Goal: Task Accomplishment & Management: Manage account settings

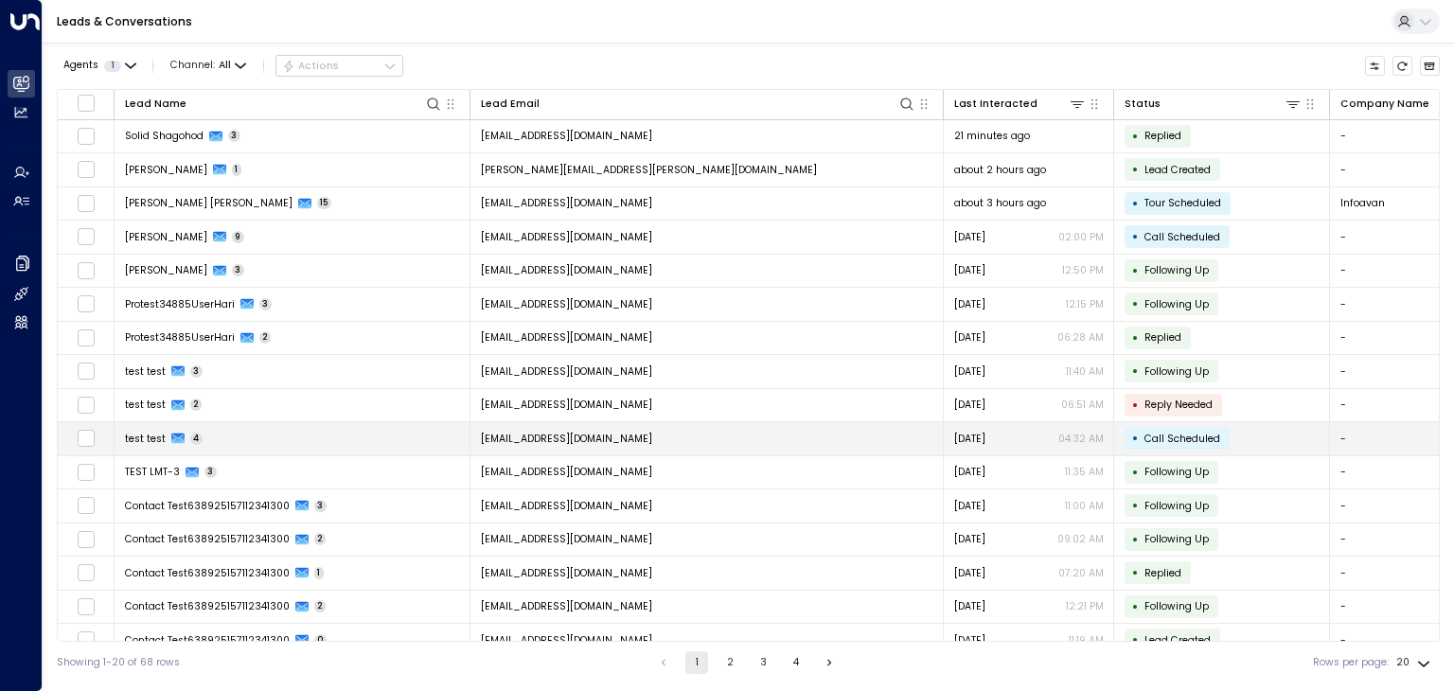
scroll to position [151, 0]
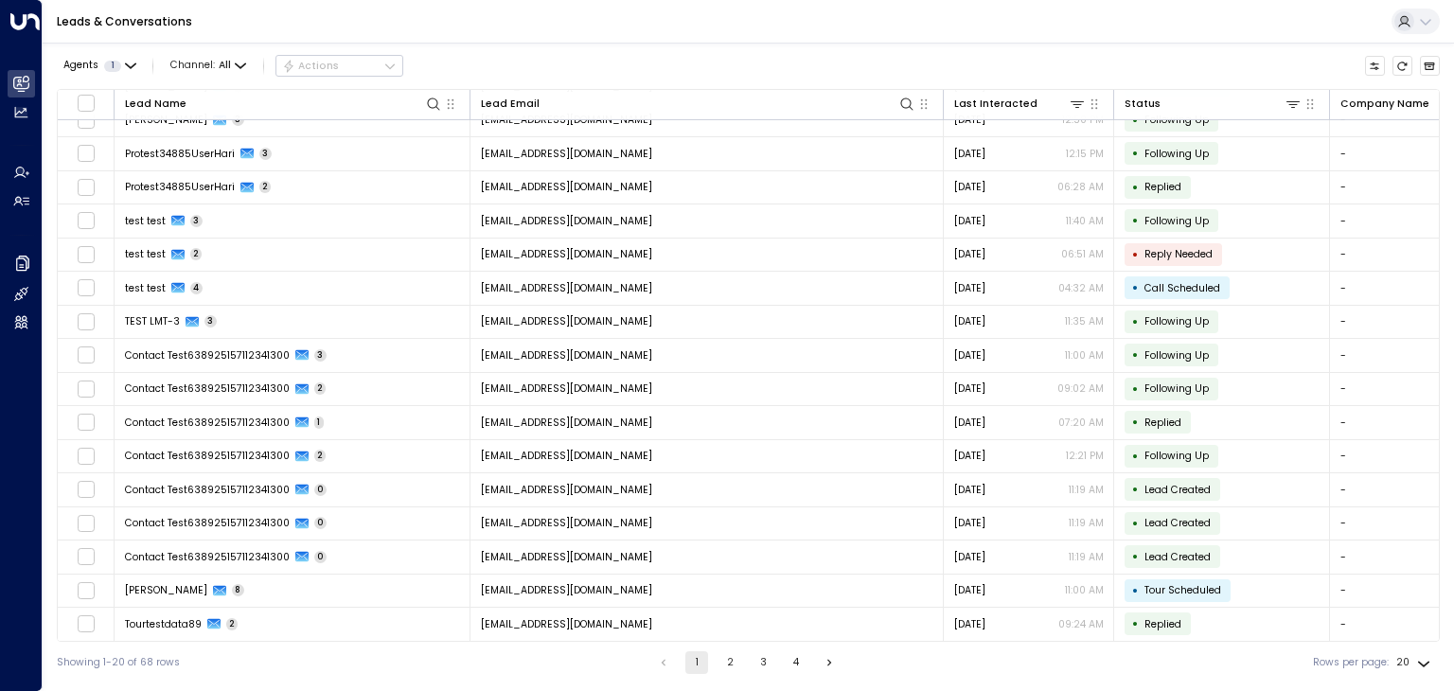
click at [1422, 657] on body "Overview Leads & Conversations Leads & Conversations Analytics Analytics Agents…" at bounding box center [727, 342] width 1454 height 684
click at [1426, 652] on li "100" at bounding box center [1414, 655] width 49 height 28
type input "***"
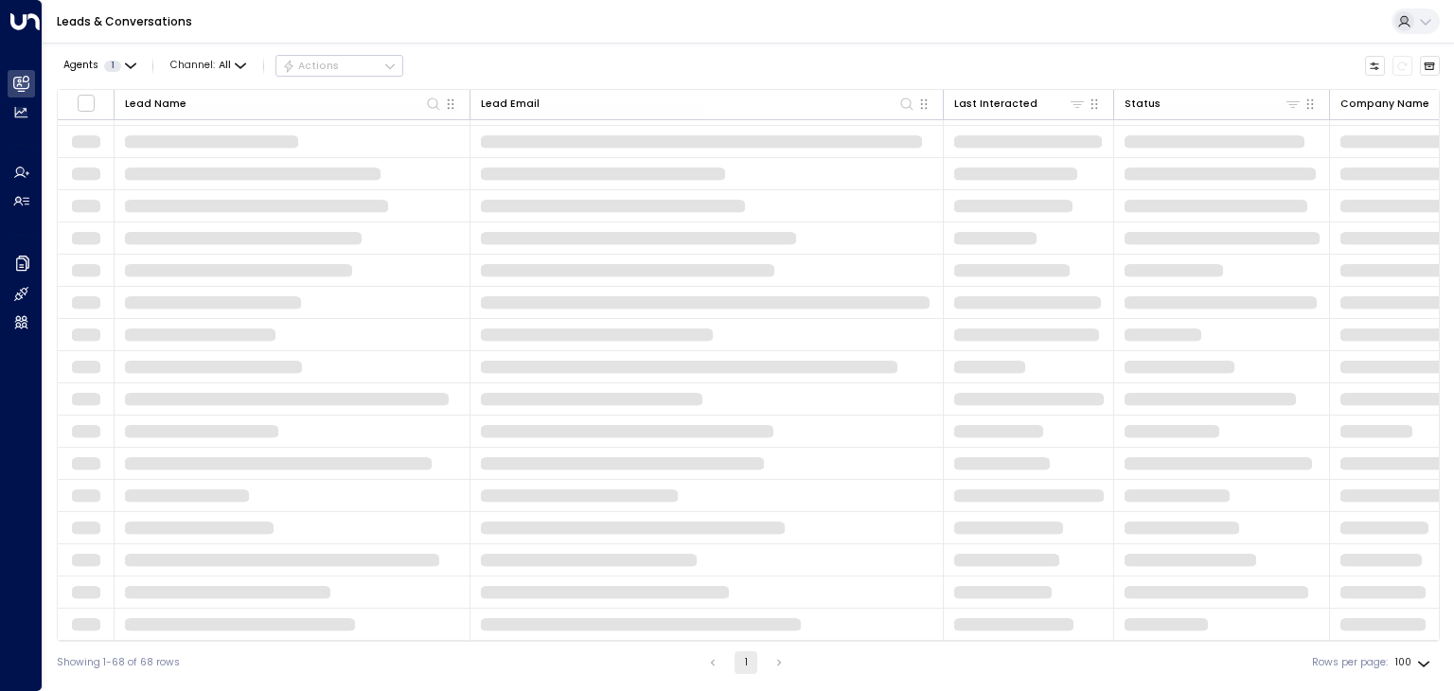
click at [1412, 650] on body "Overview Leads & Conversations Leads & Conversations Analytics Analytics Agents…" at bounding box center [727, 342] width 1454 height 684
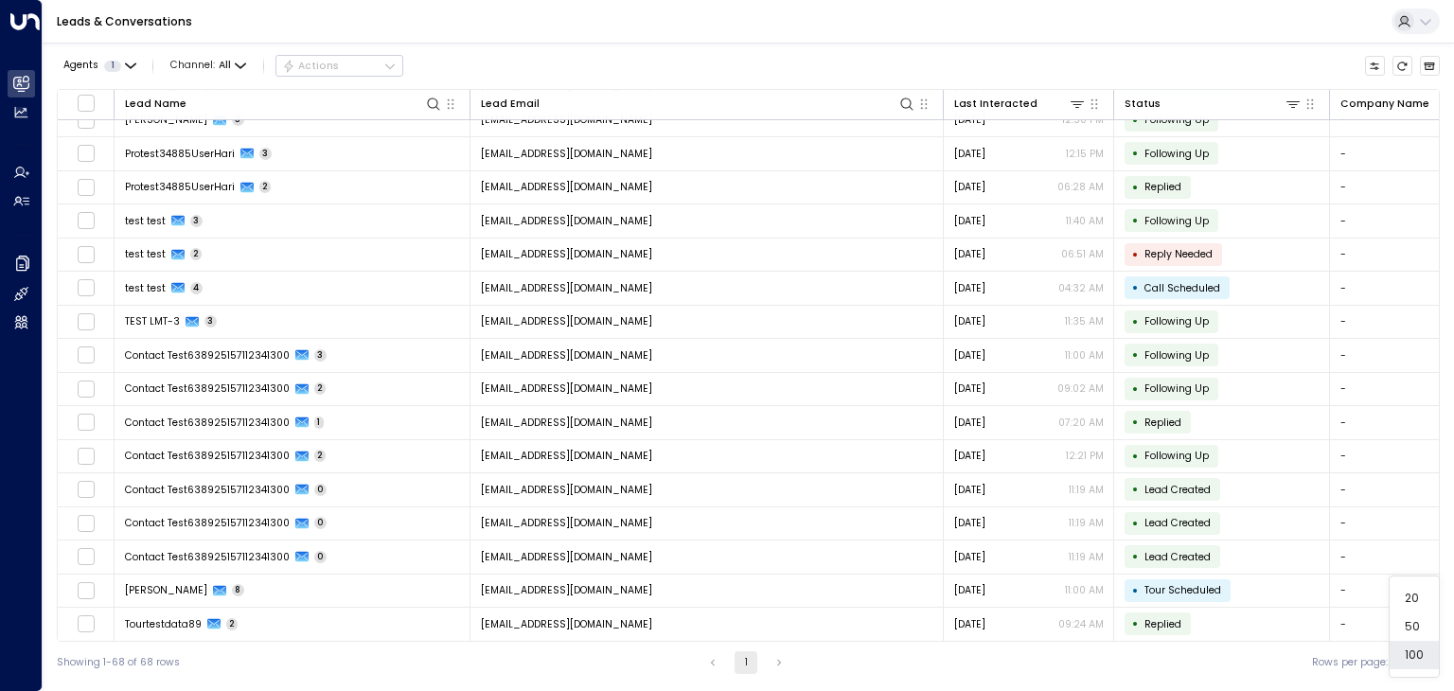
scroll to position [151, 0]
click at [1420, 657] on li "100" at bounding box center [1414, 655] width 49 height 28
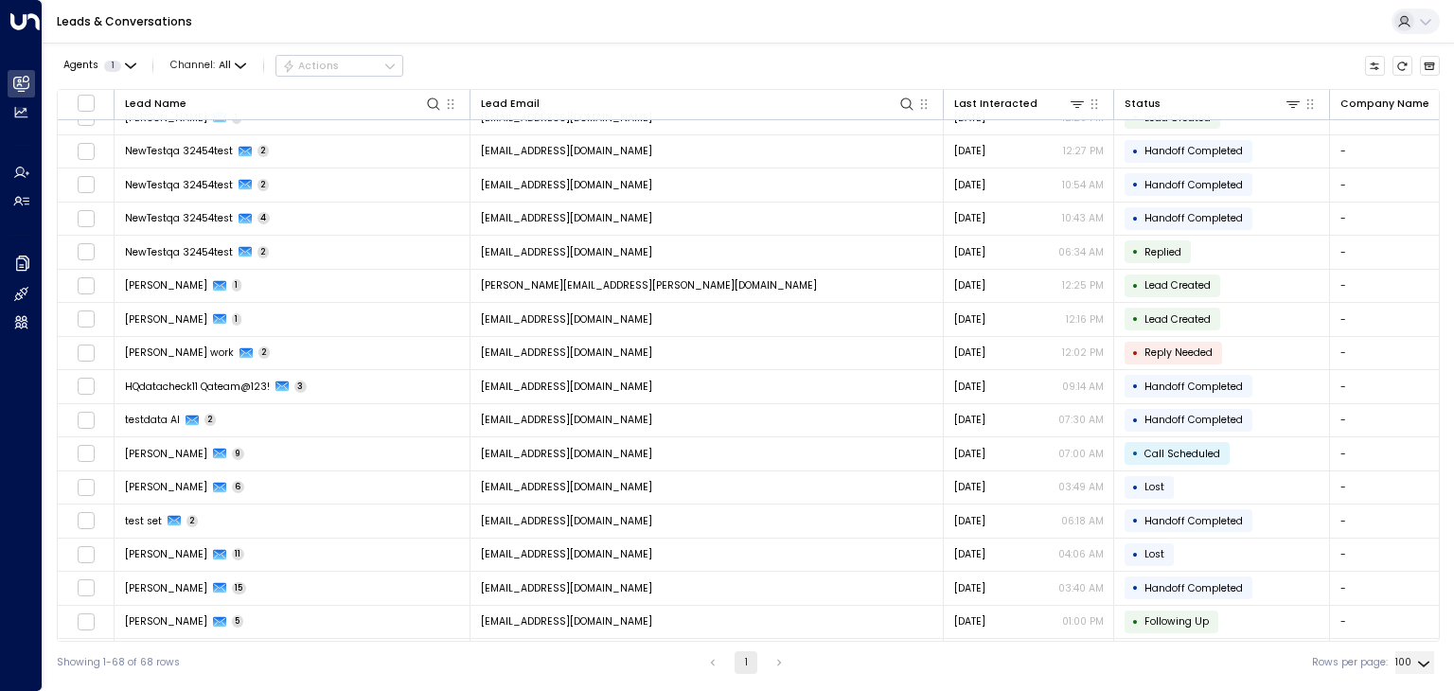
scroll to position [1003, 0]
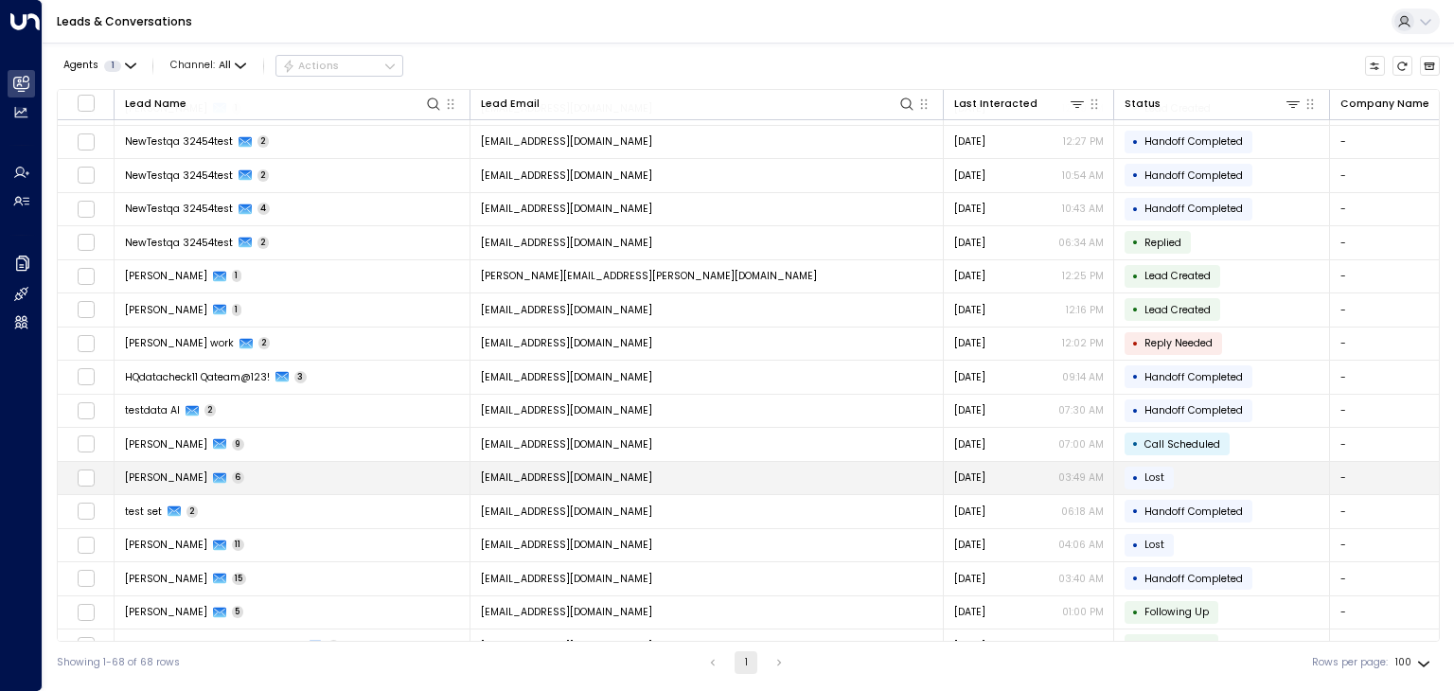
click at [586, 471] on span "turok3000+test5@gmail.com" at bounding box center [566, 478] width 171 height 14
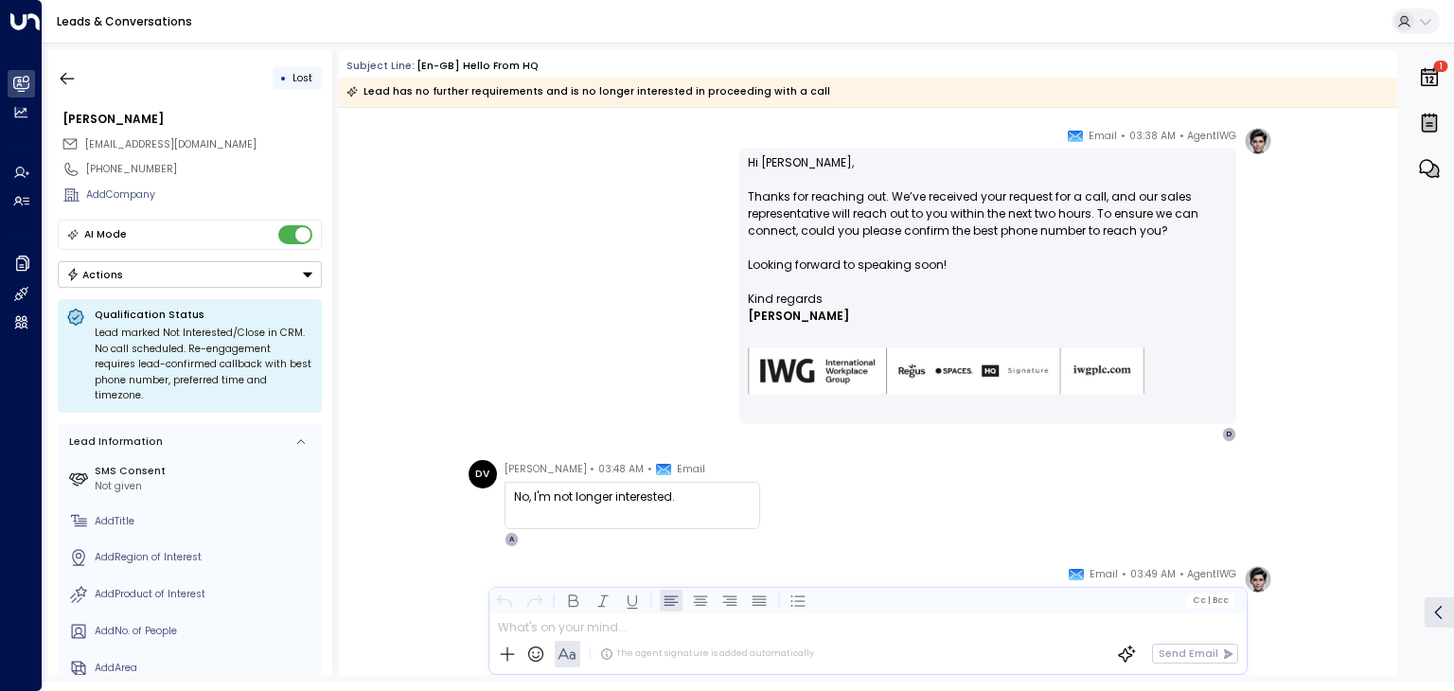
scroll to position [366, 0]
drag, startPoint x: 507, startPoint y: 494, endPoint x: 680, endPoint y: 490, distance: 173.3
click at [680, 490] on div "No, I'm not longer interested." at bounding box center [633, 503] width 256 height 47
copy div "No, I'm not longer interested."
click at [68, 74] on icon "button" at bounding box center [67, 78] width 19 height 19
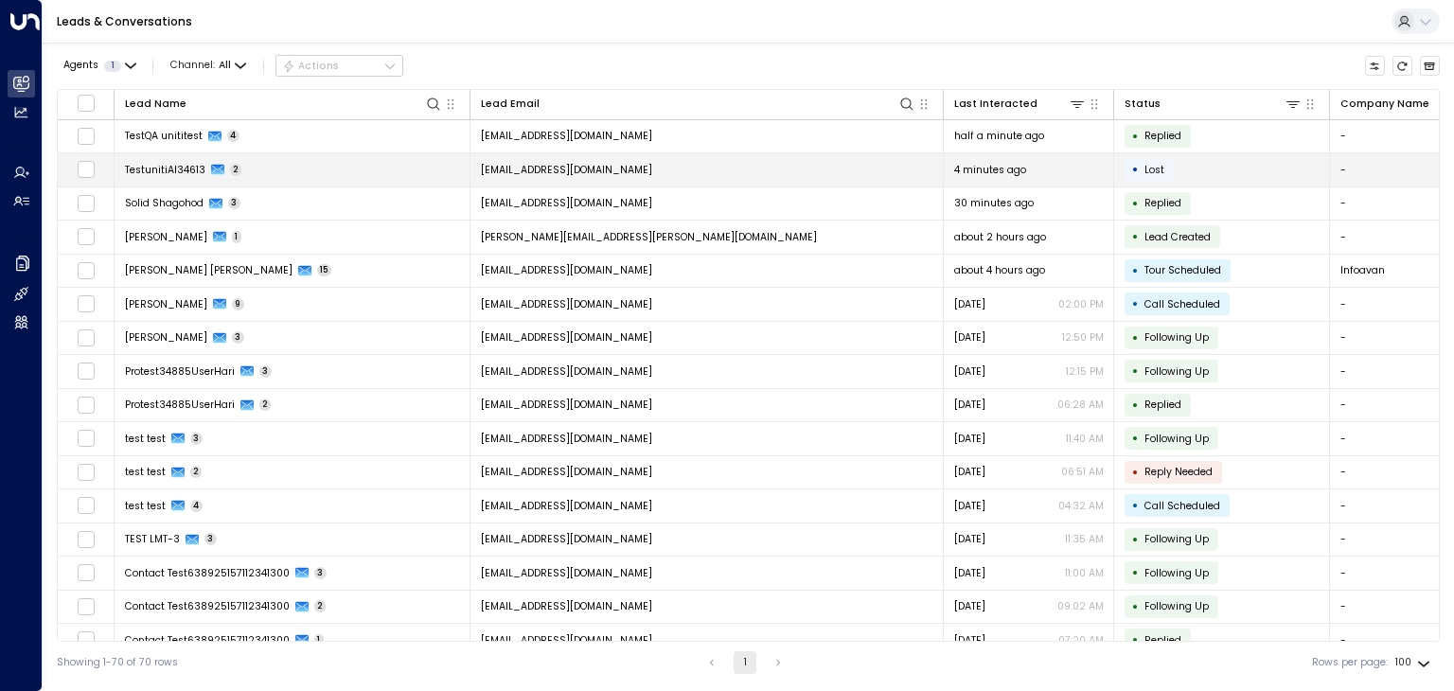
click at [632, 170] on td "testunitiai34613@proton.me" at bounding box center [707, 169] width 473 height 33
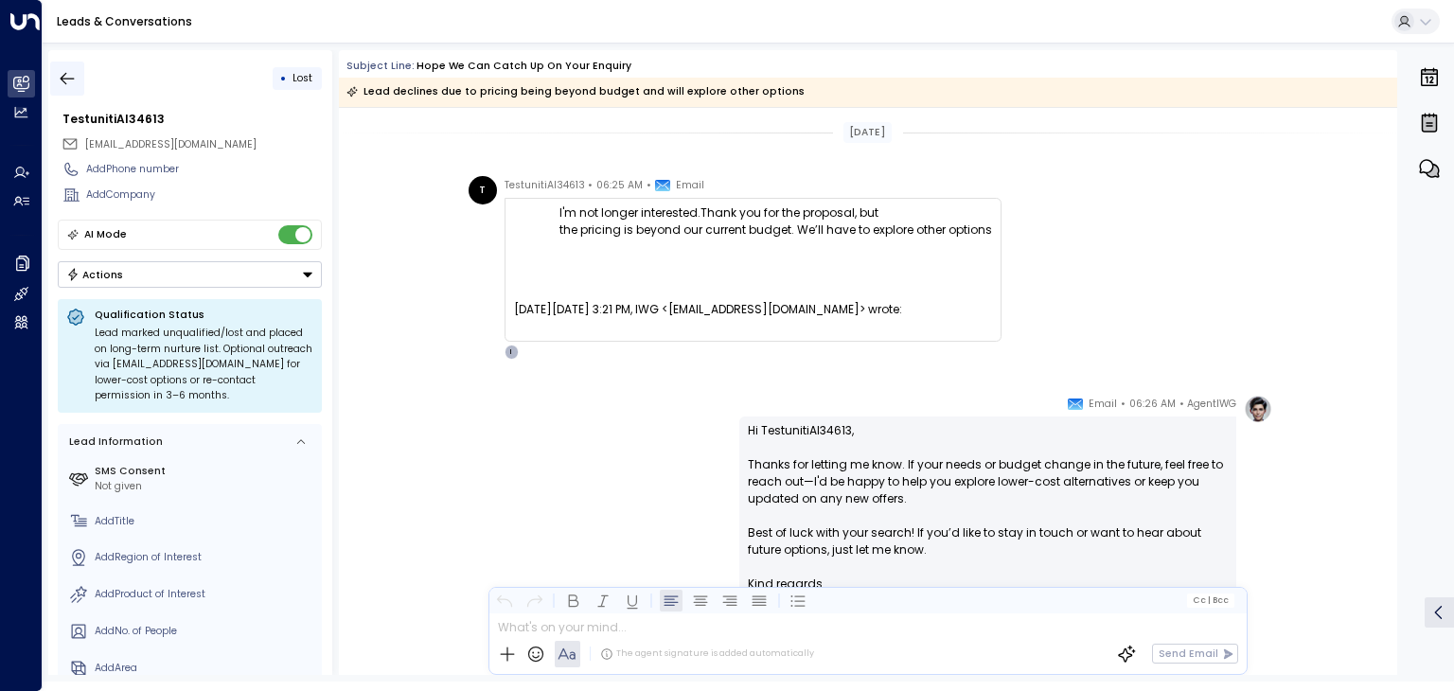
click at [78, 75] on button "button" at bounding box center [67, 79] width 34 height 34
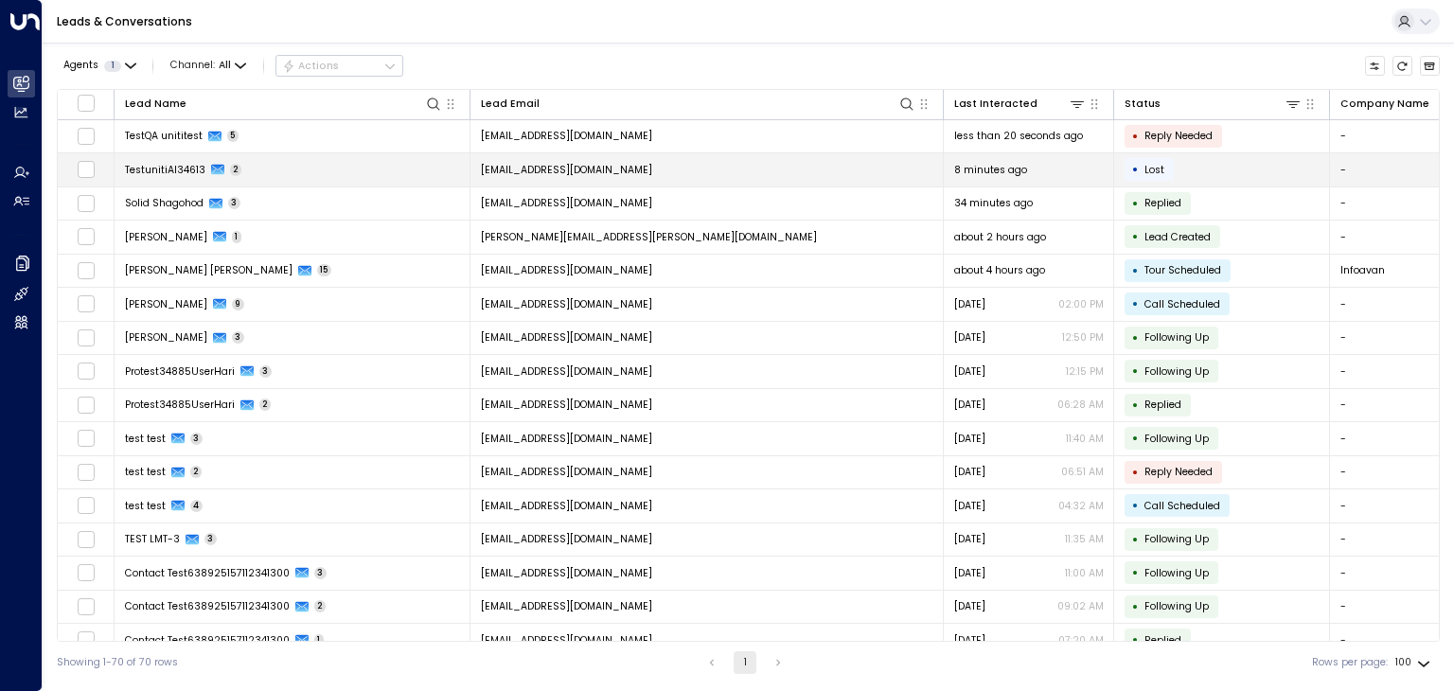
click at [243, 165] on td "TestunitiAI34613 2" at bounding box center [293, 169] width 356 height 33
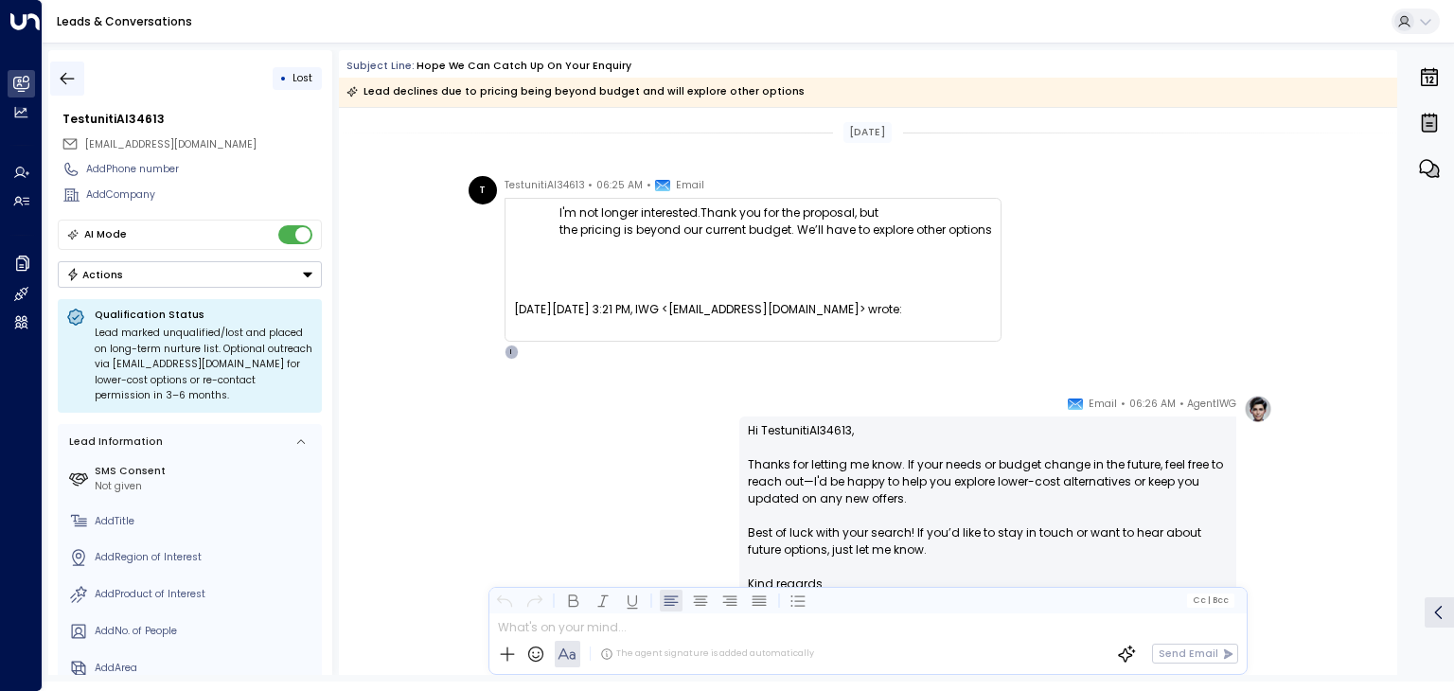
click at [67, 63] on button "button" at bounding box center [67, 79] width 34 height 34
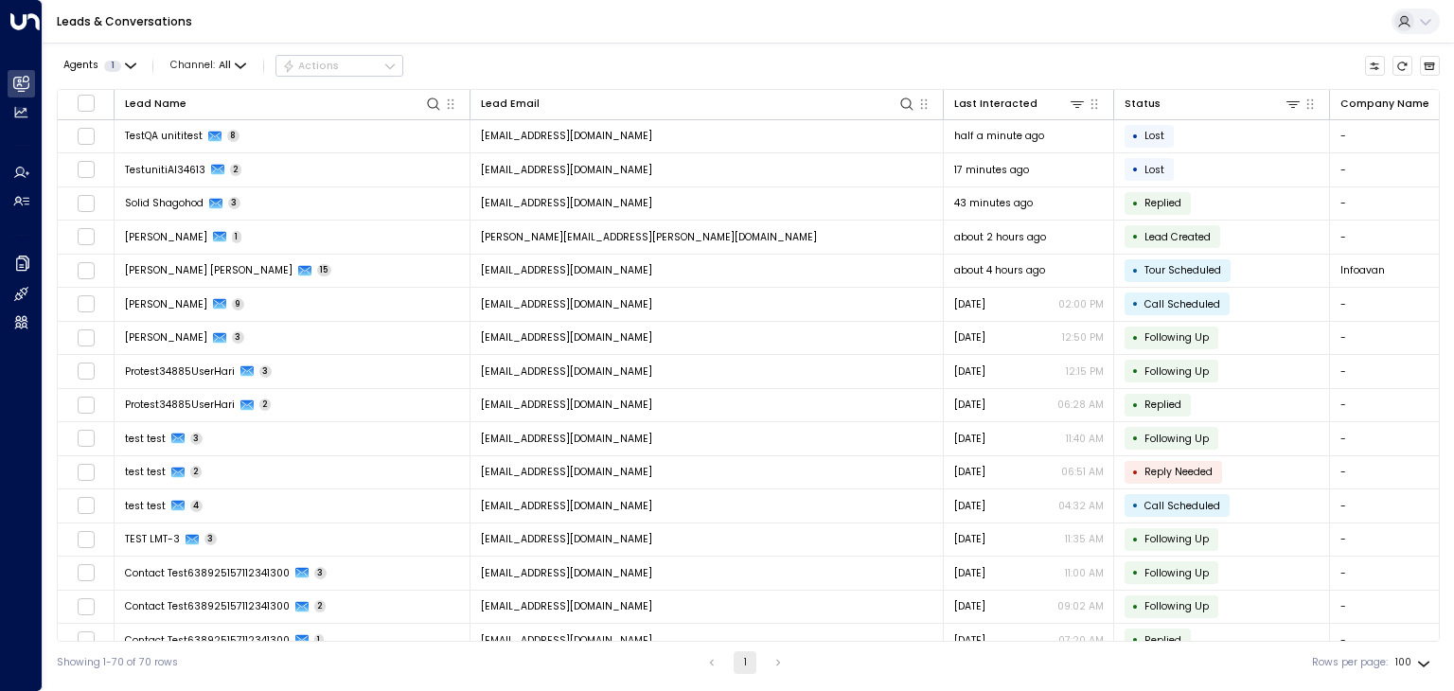
click at [826, 31] on div "Leads & Conversations" at bounding box center [749, 22] width 1412 height 44
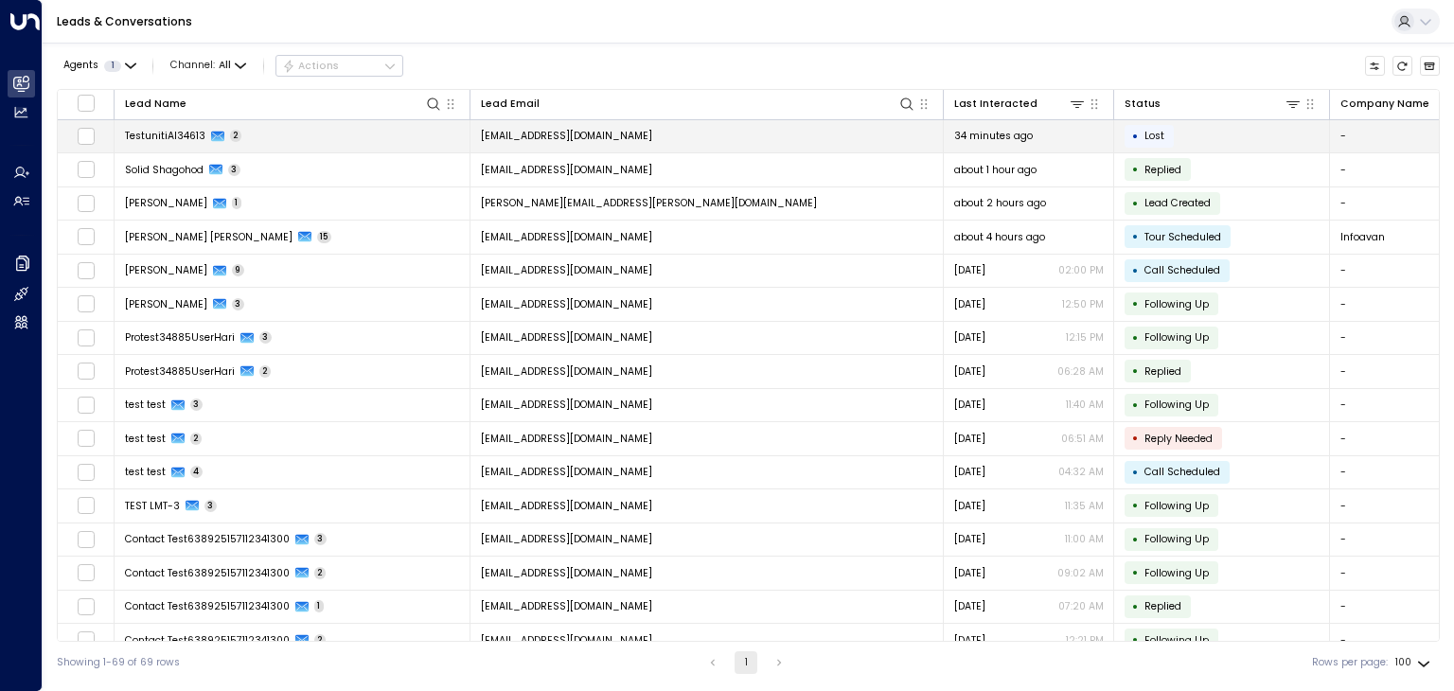
click at [541, 137] on span "[EMAIL_ADDRESS][DOMAIN_NAME]" at bounding box center [566, 136] width 171 height 14
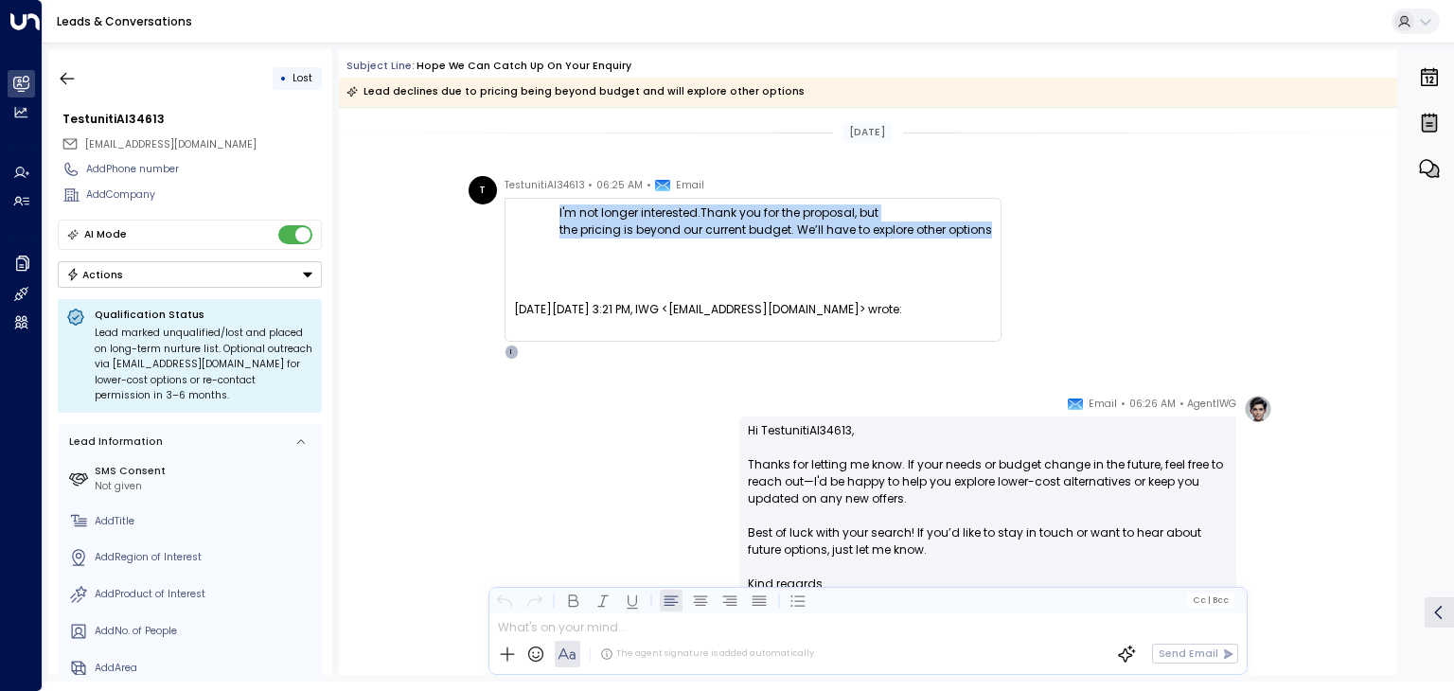
drag, startPoint x: 583, startPoint y: 213, endPoint x: 987, endPoint y: 224, distance: 403.5
click at [987, 224] on div "I'm not longer interested. Thank you for the proposal, but the pricing is beyon…" at bounding box center [753, 270] width 478 height 131
copy p "I'm not longer interested. Thank you for the proposal, but the pricing is beyon…"
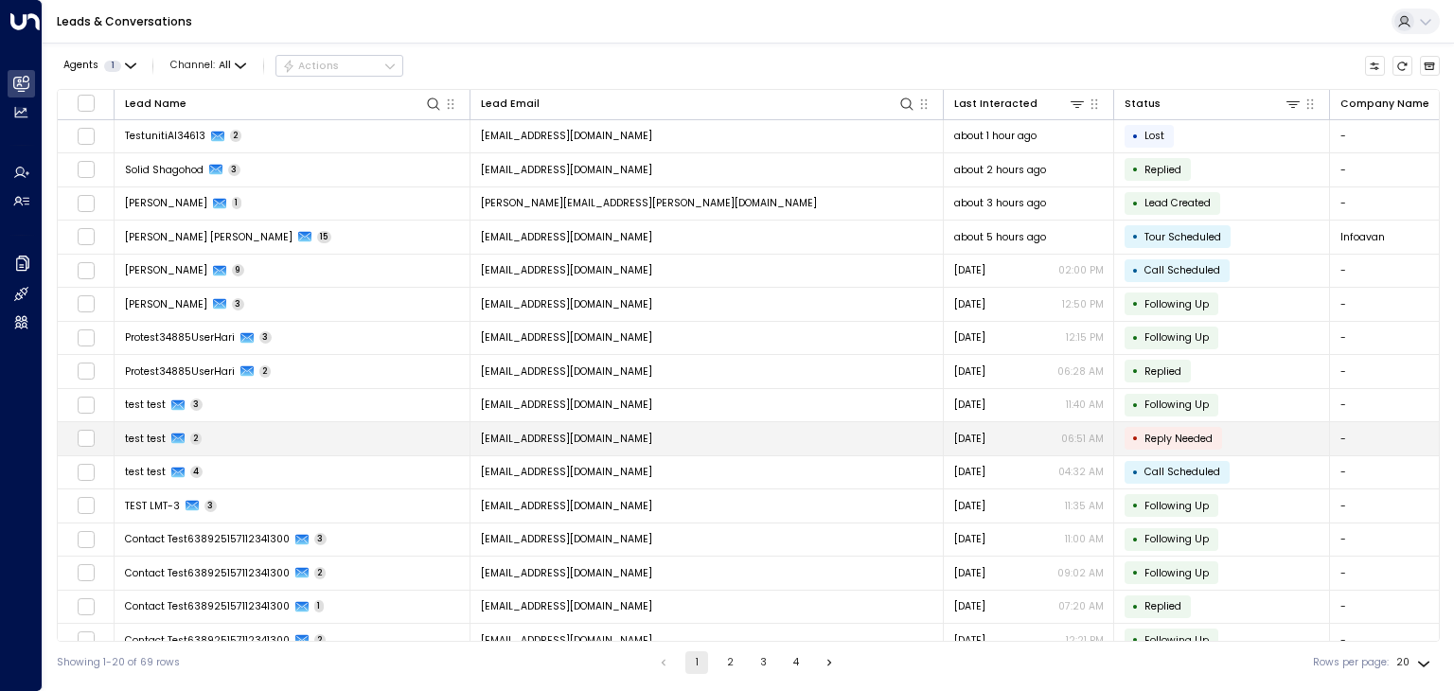
drag, startPoint x: 1401, startPoint y: 66, endPoint x: 1079, endPoint y: 422, distance: 480.0
click at [1401, 67] on icon "Refresh" at bounding box center [1402, 66] width 11 height 11
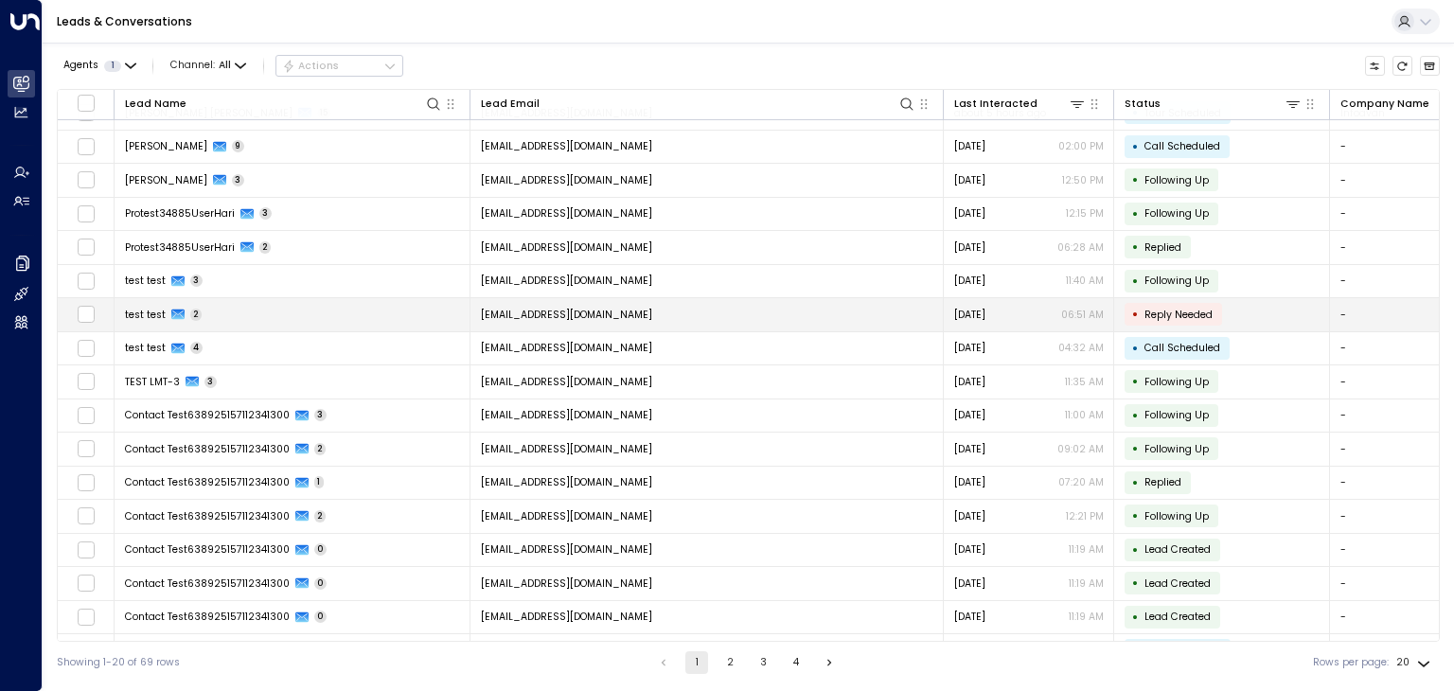
scroll to position [151, 0]
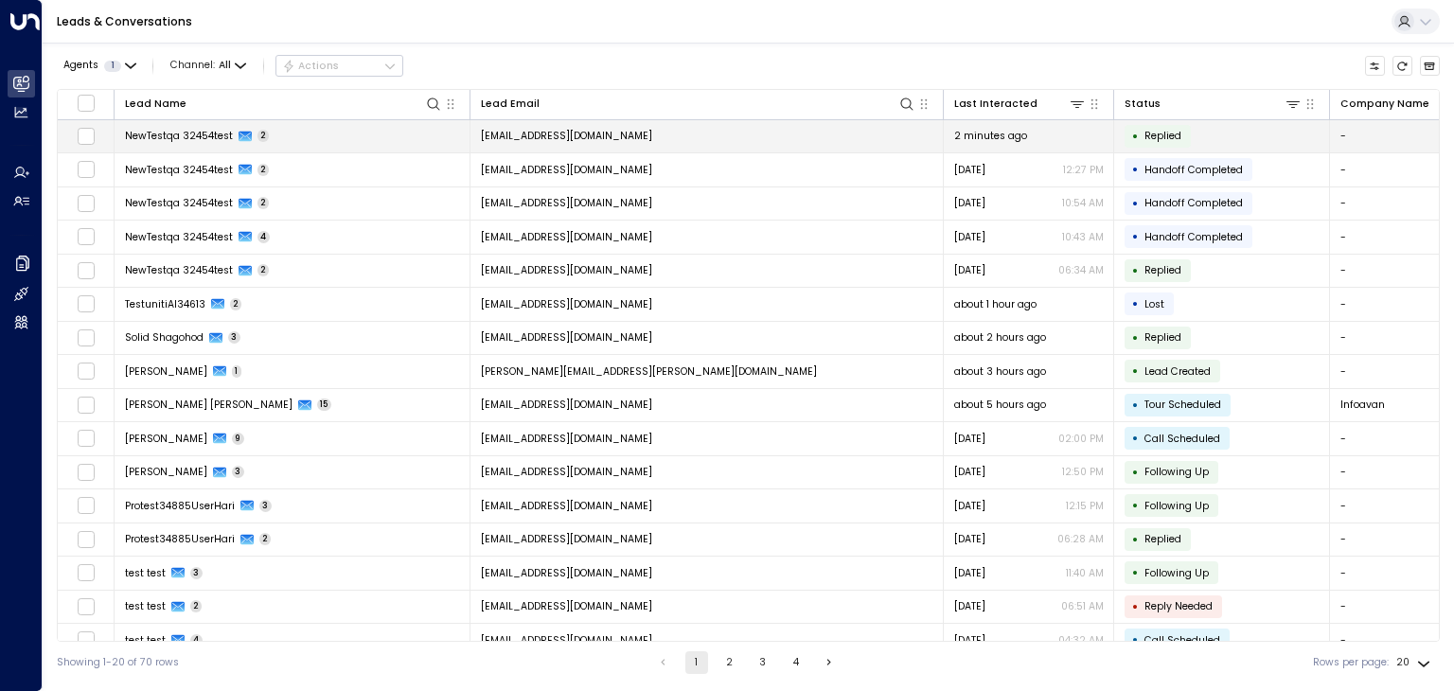
click at [628, 135] on span "[EMAIL_ADDRESS][DOMAIN_NAME]" at bounding box center [566, 136] width 171 height 14
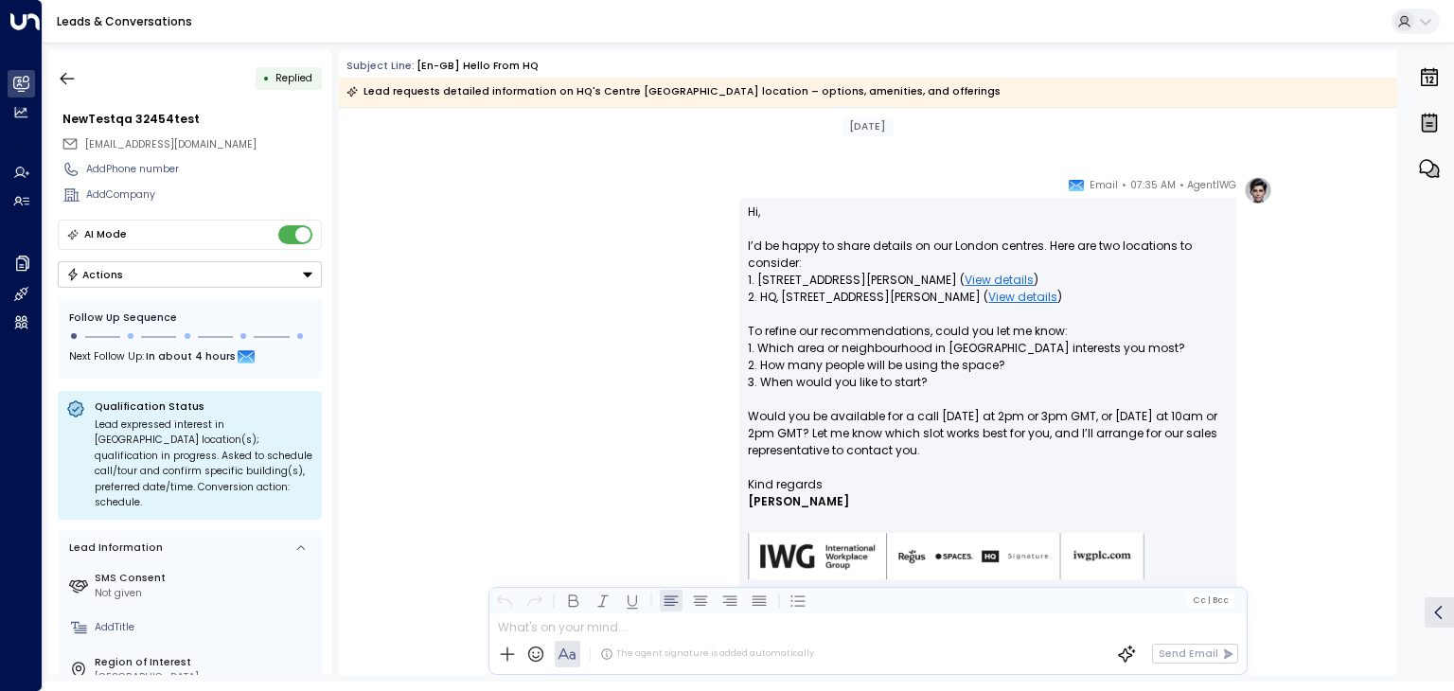
scroll to position [1420, 0]
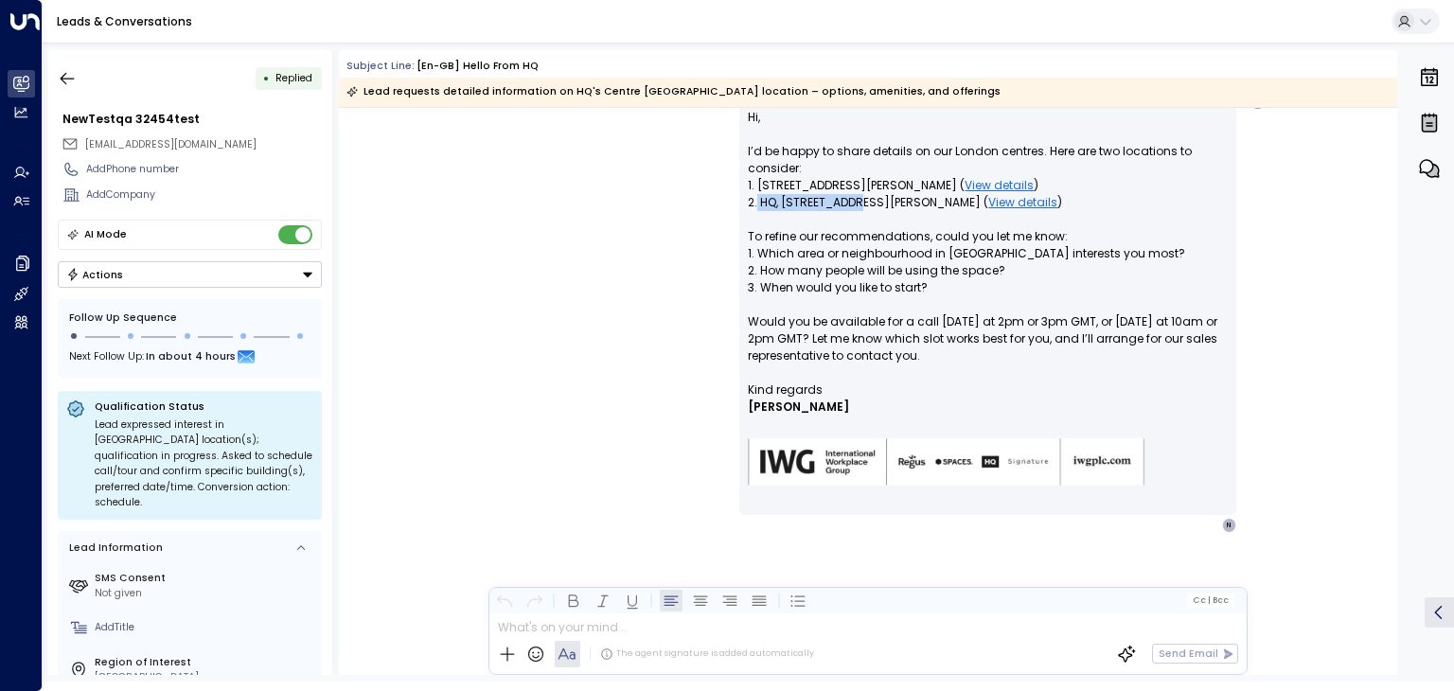
drag, startPoint x: 757, startPoint y: 202, endPoint x: 848, endPoint y: 196, distance: 92.0
click at [848, 196] on p "Hi, I’d be happy to share details on our London centres. Here are two locations…" at bounding box center [988, 245] width 480 height 273
copy p "HQ, King's Cross"
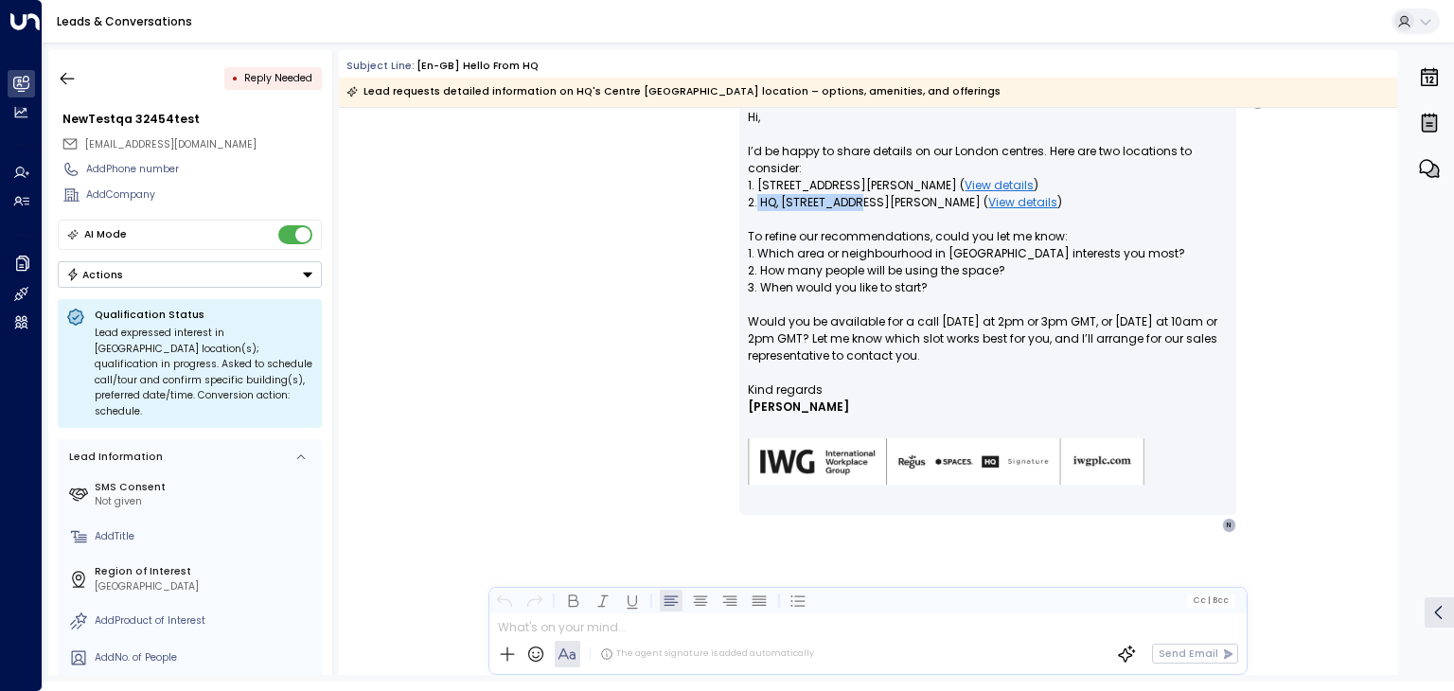
scroll to position [2916, 0]
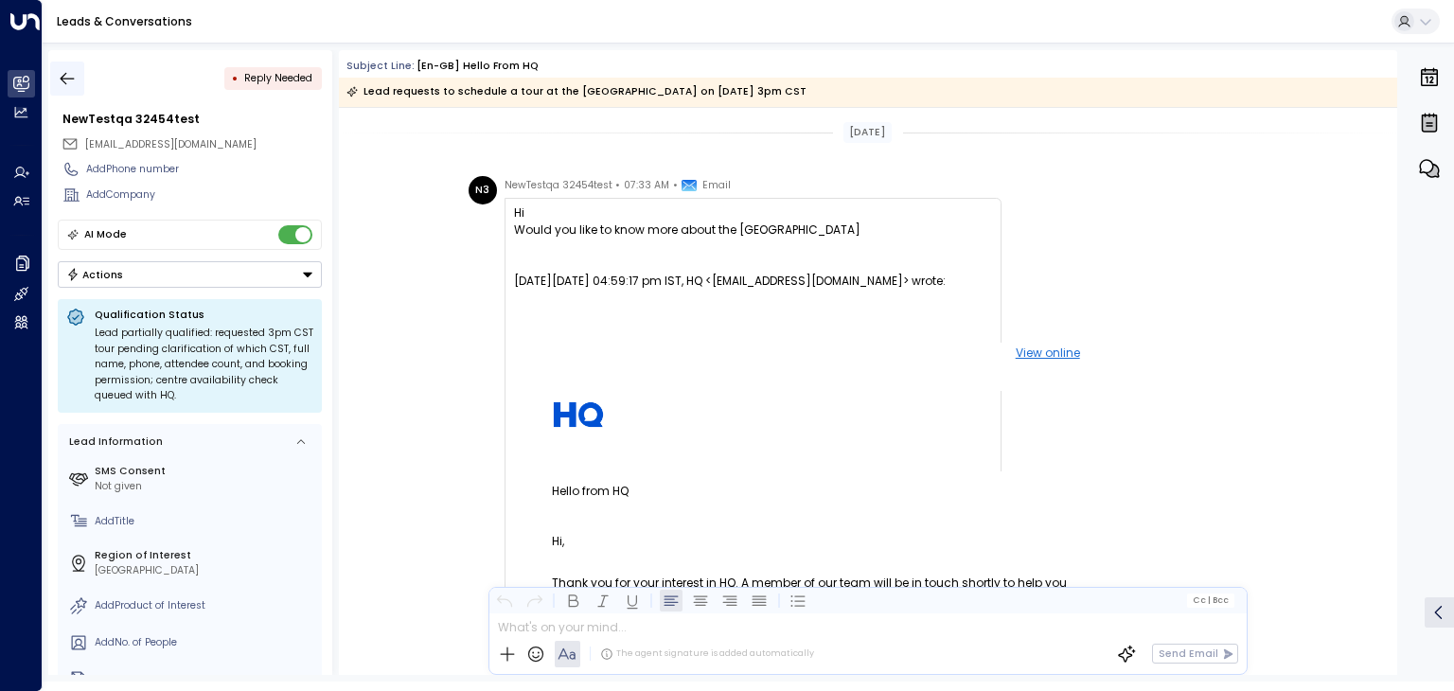
click at [69, 70] on icon "button" at bounding box center [67, 78] width 19 height 19
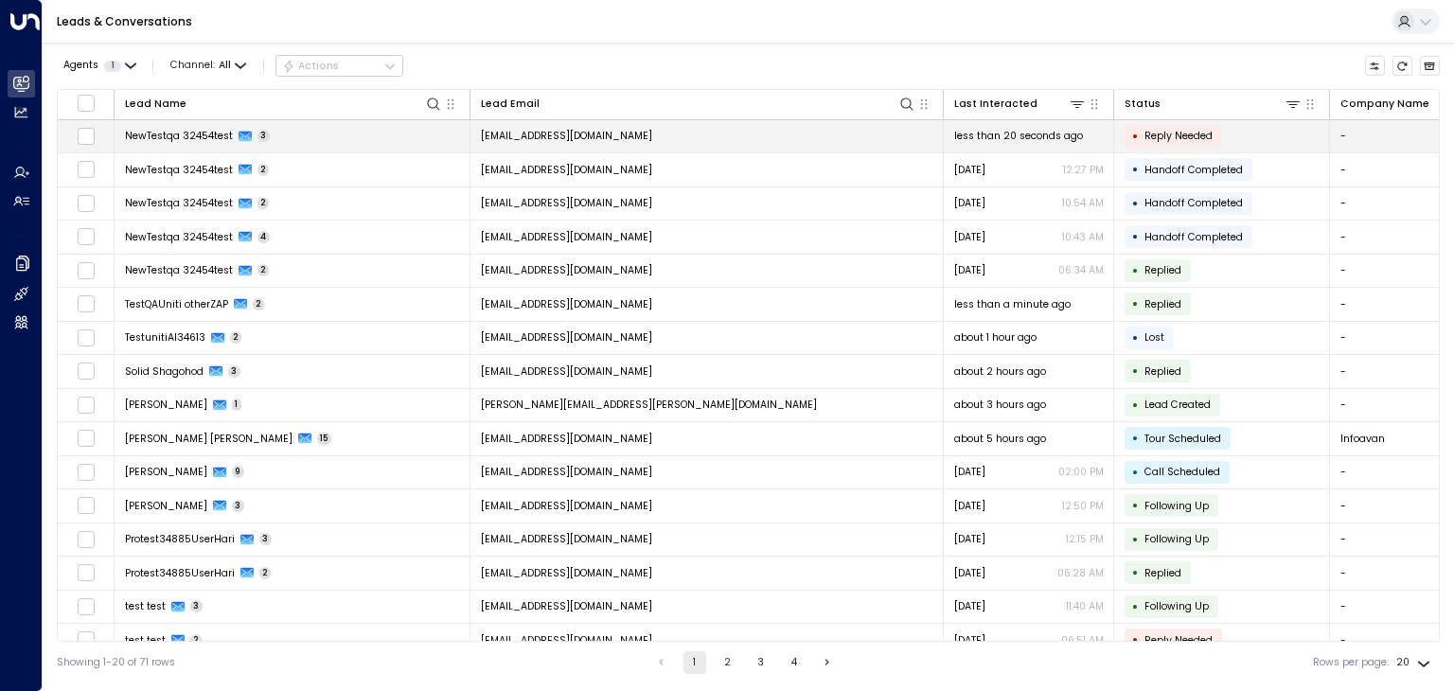
click at [614, 144] on td "[EMAIL_ADDRESS][DOMAIN_NAME]" at bounding box center [707, 136] width 473 height 33
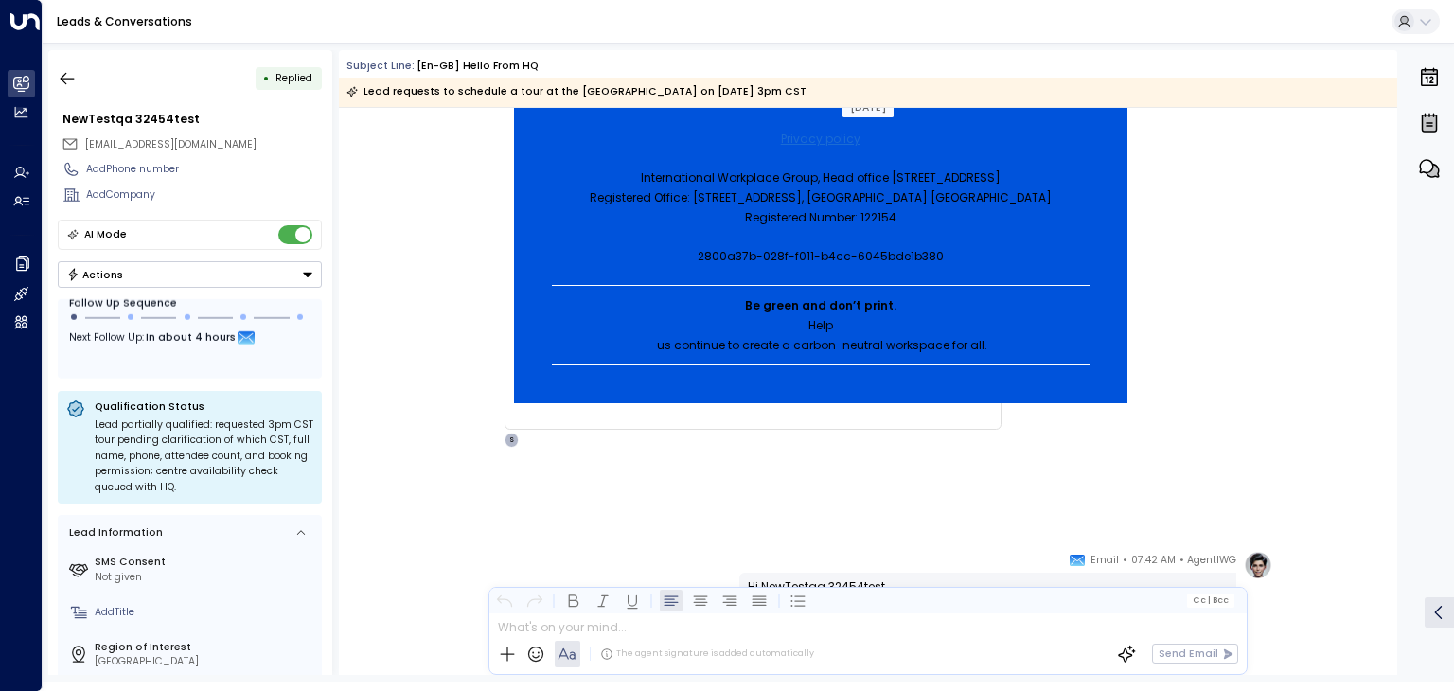
scroll to position [3334, 0]
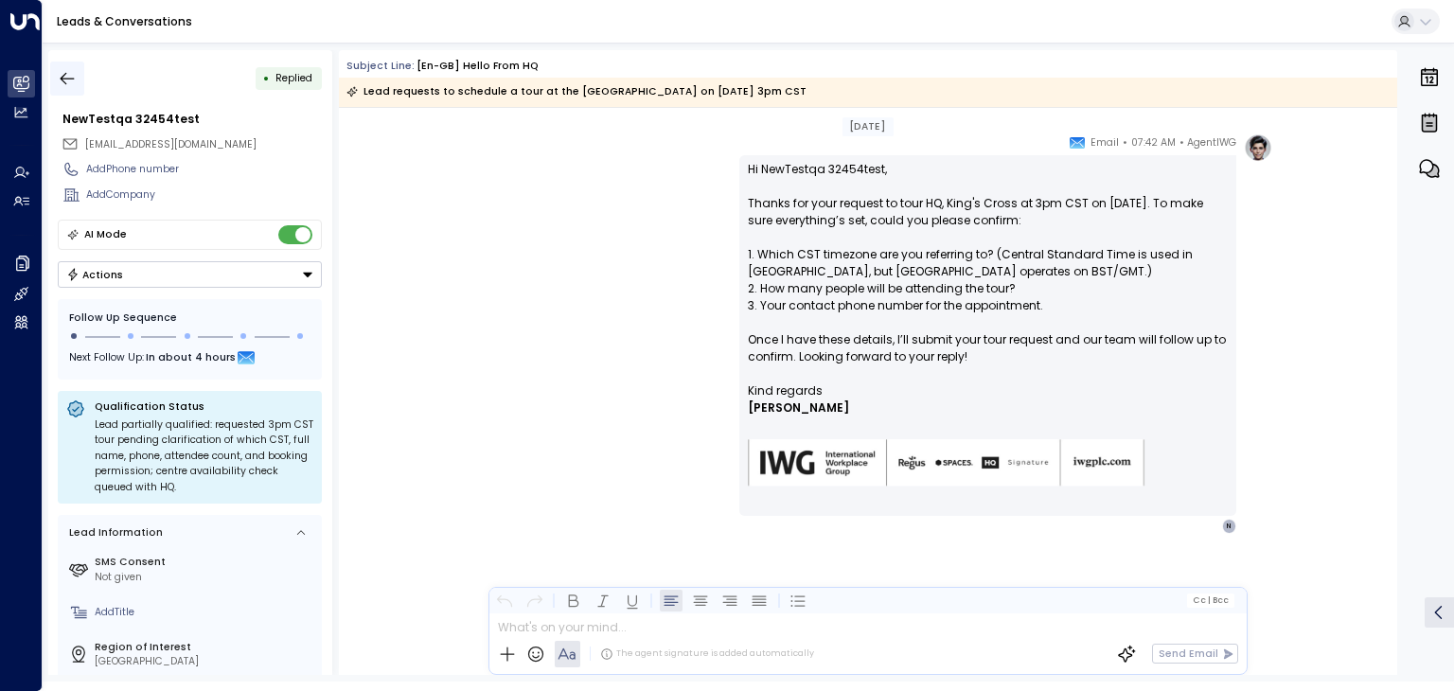
click at [71, 75] on icon "button" at bounding box center [67, 78] width 19 height 19
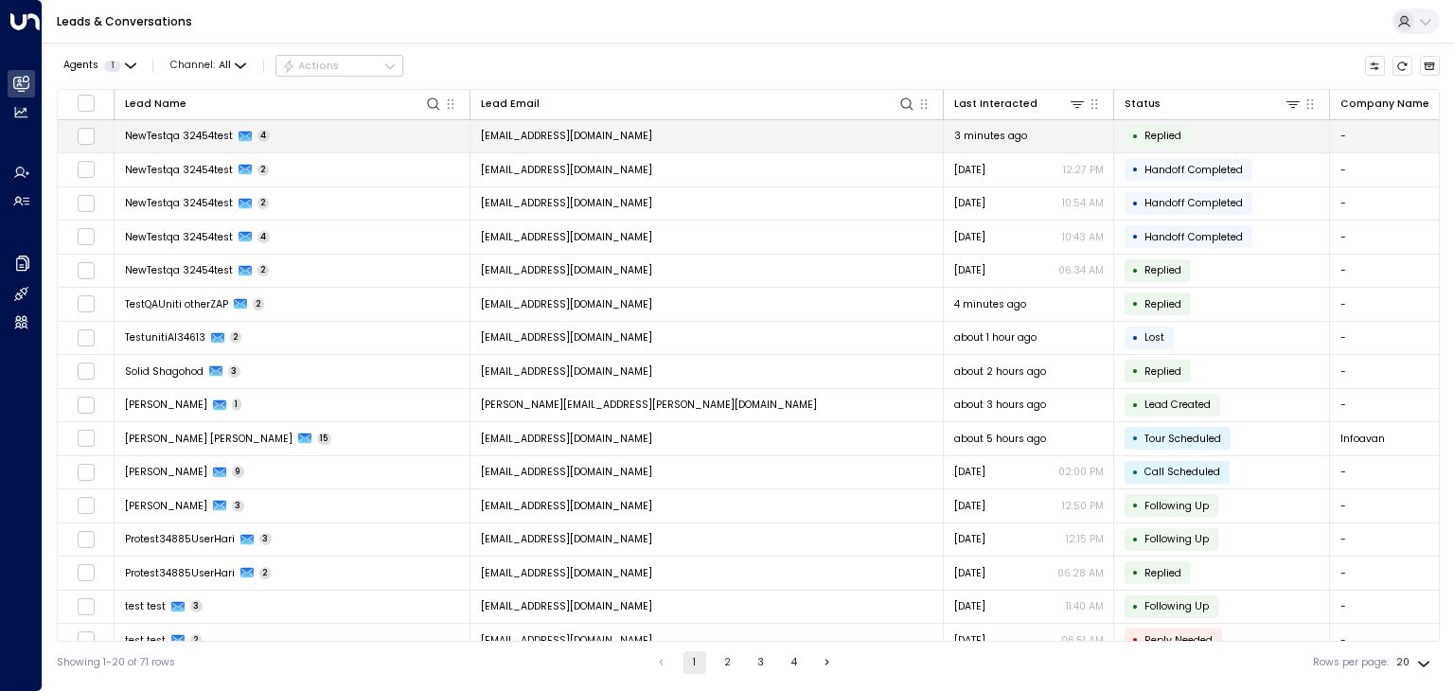
click at [633, 139] on span "[EMAIL_ADDRESS][DOMAIN_NAME]" at bounding box center [566, 136] width 171 height 14
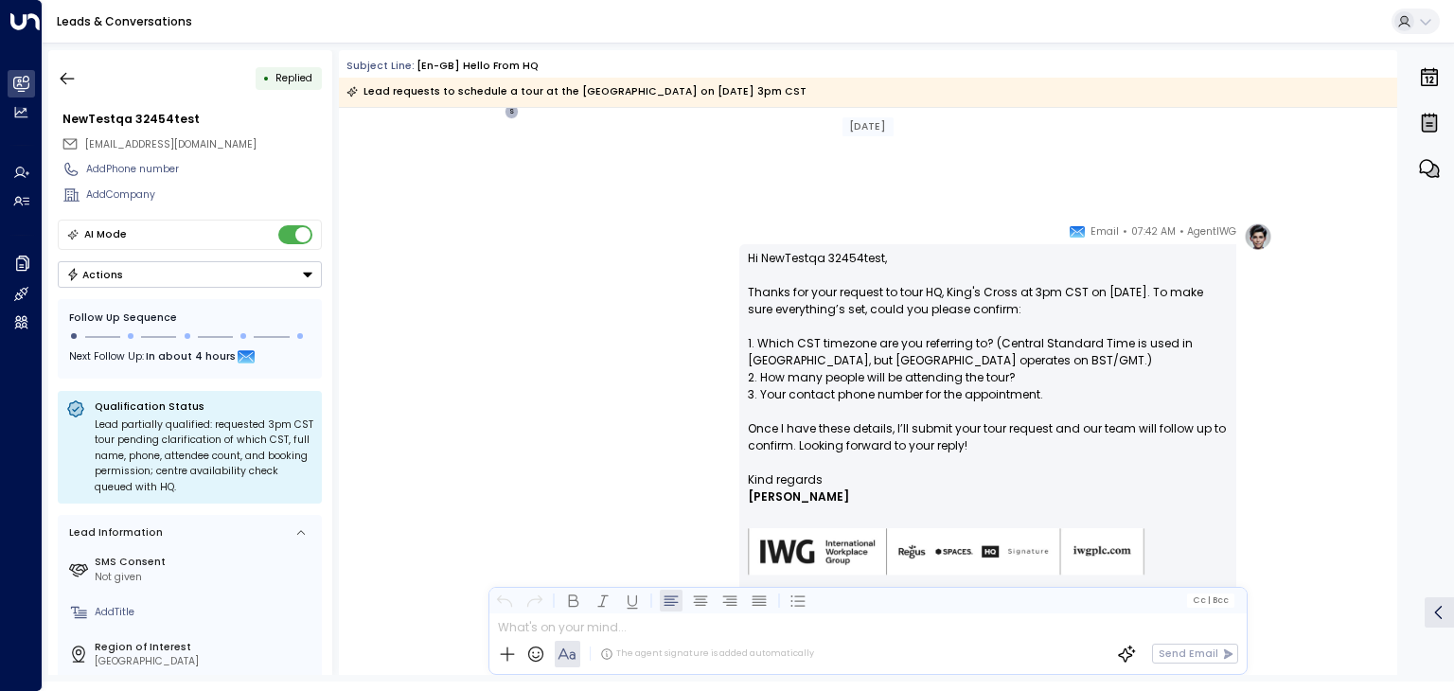
scroll to position [3334, 0]
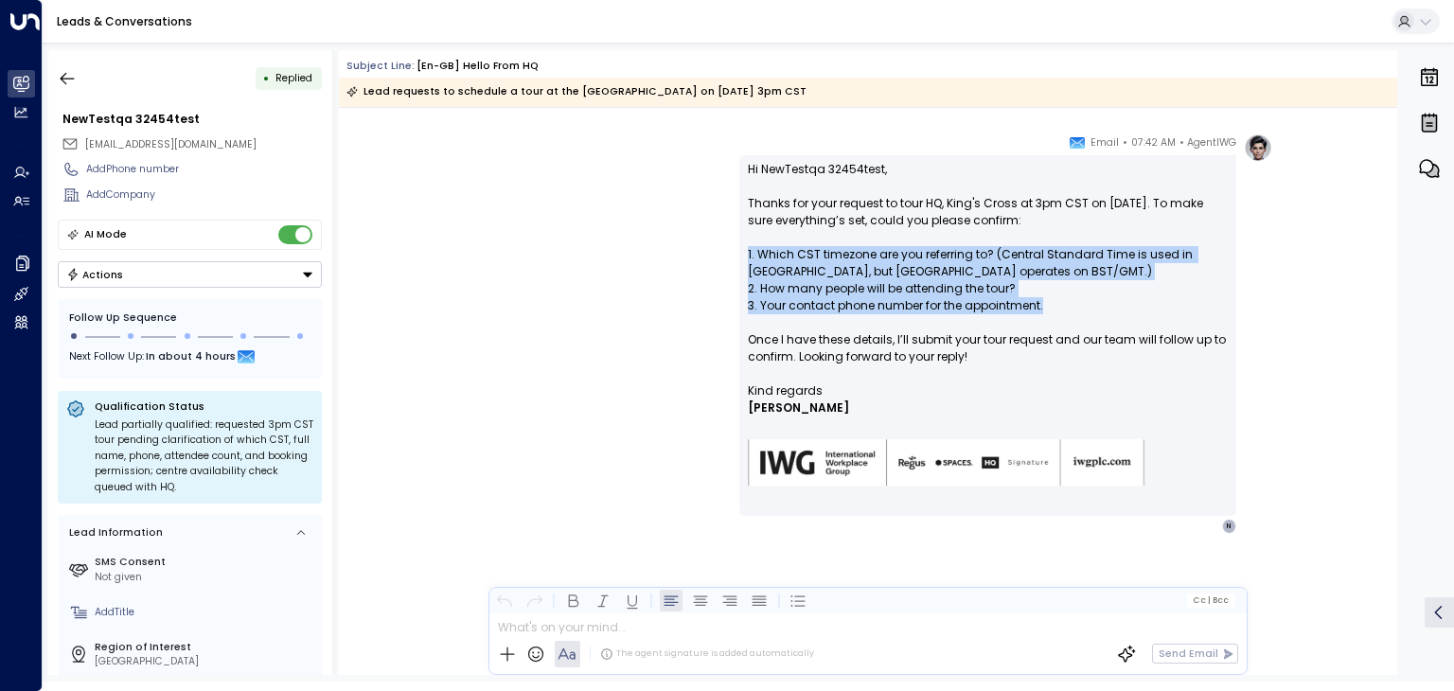
drag, startPoint x: 1005, startPoint y: 301, endPoint x: 743, endPoint y: 253, distance: 265.8
click at [743, 253] on div "Hi NewTestqa 32454test, Thanks for your request to tour HQ, King's Cross at 3pm…" at bounding box center [988, 335] width 497 height 361
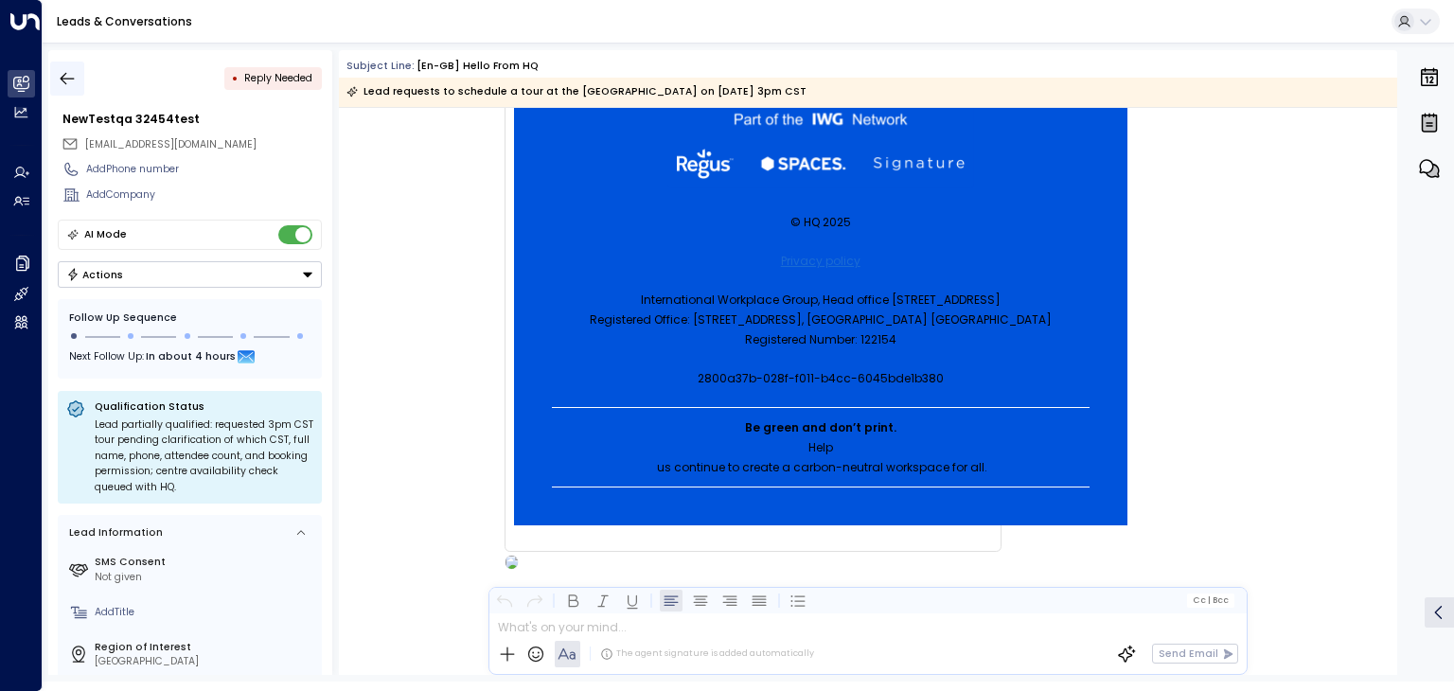
scroll to position [5019, 0]
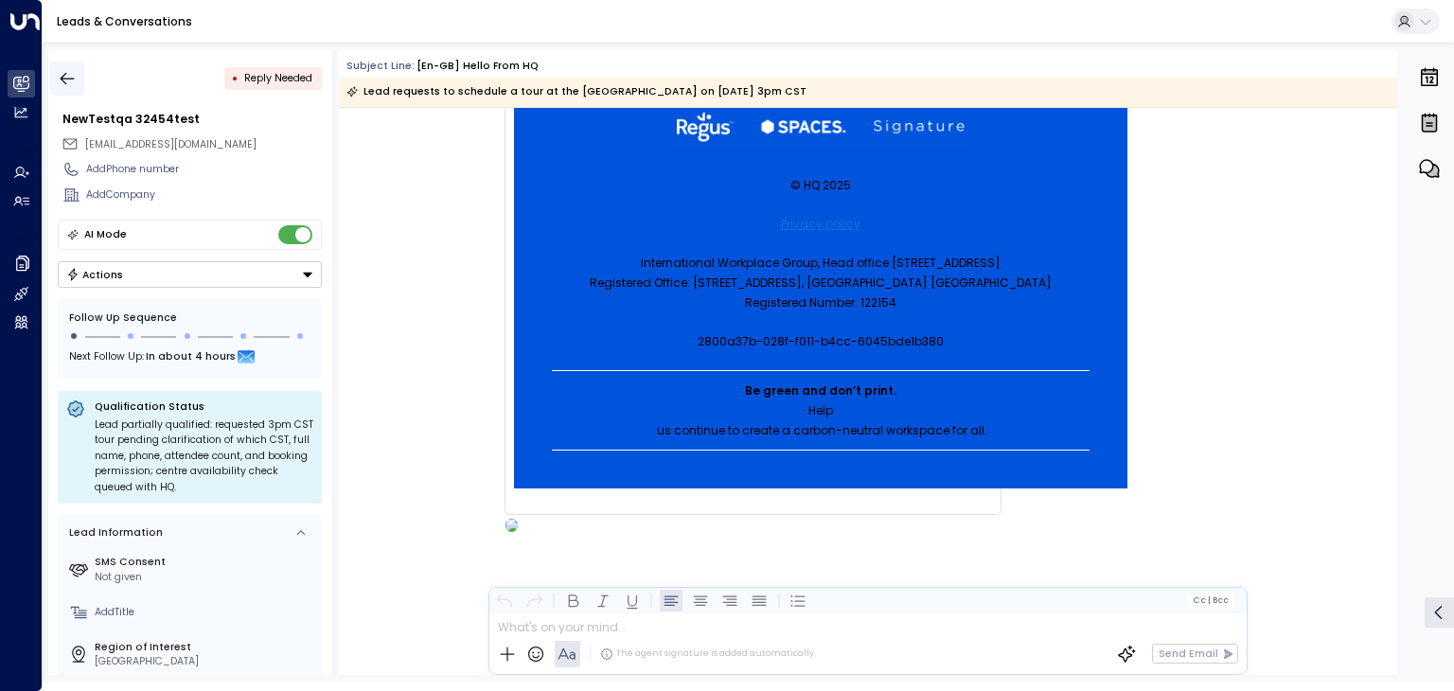
click at [65, 80] on icon "button" at bounding box center [67, 78] width 19 height 19
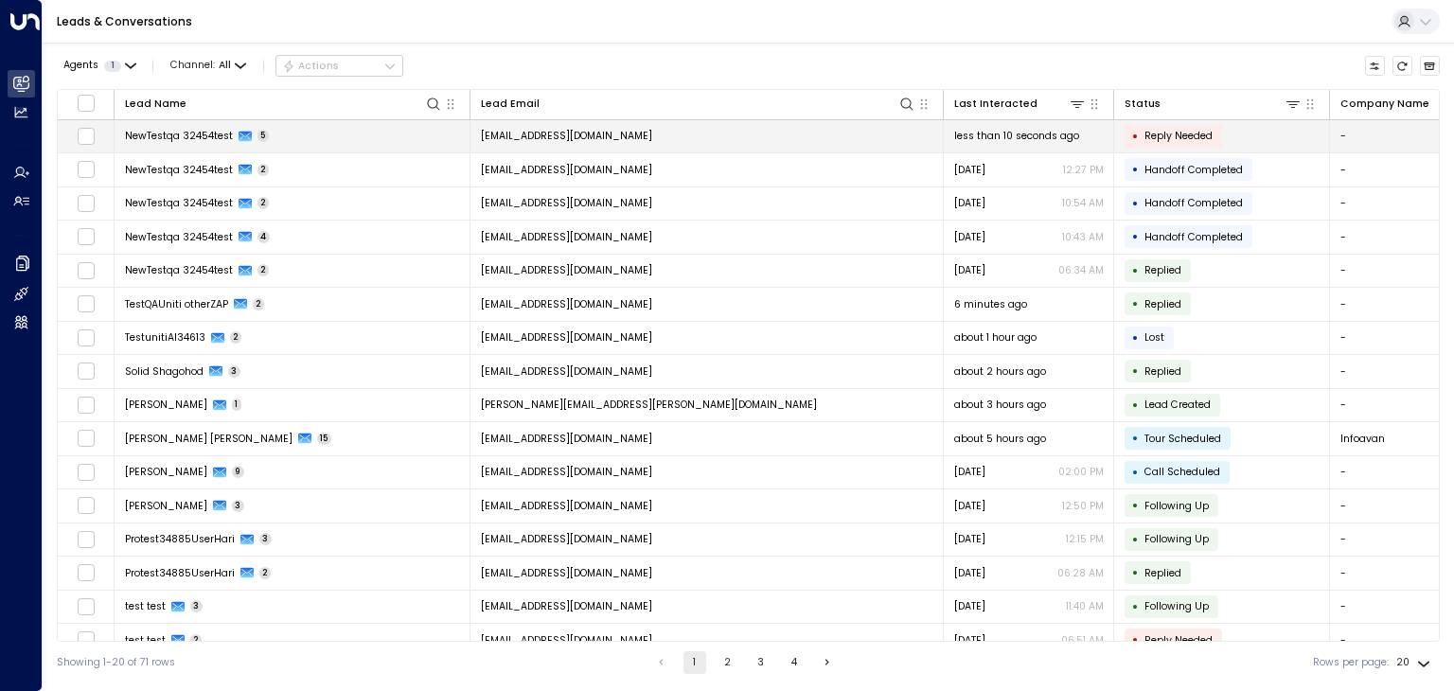
click at [616, 134] on span "[EMAIL_ADDRESS][DOMAIN_NAME]" at bounding box center [566, 136] width 171 height 14
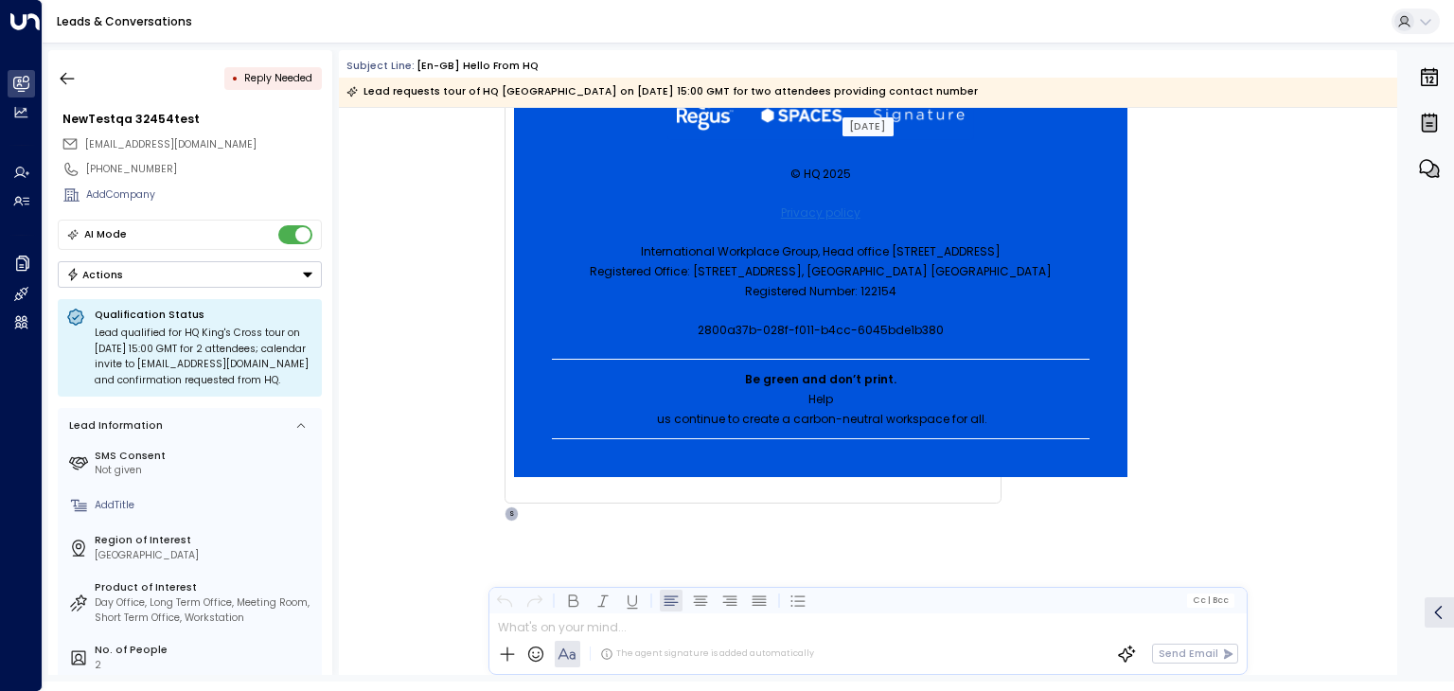
scroll to position [4861, 0]
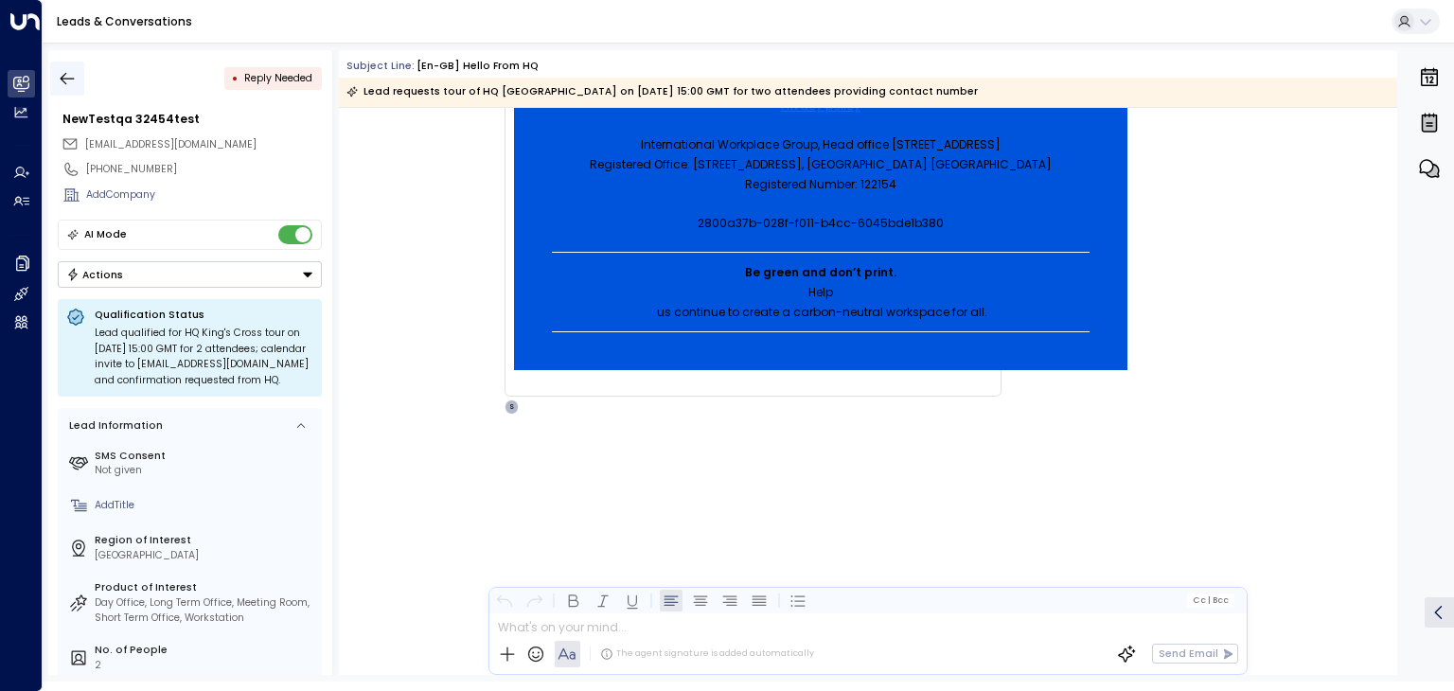
click at [61, 77] on icon "button" at bounding box center [67, 78] width 19 height 19
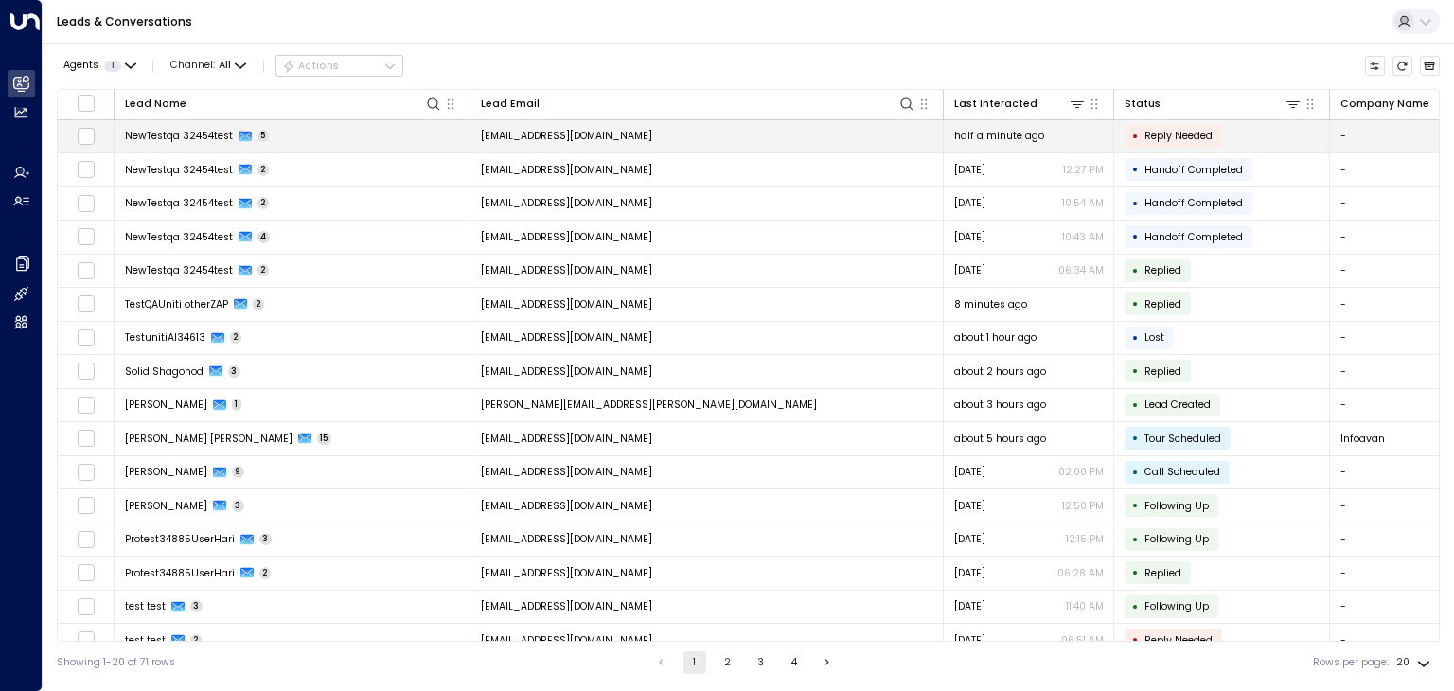
click at [530, 135] on span "[EMAIL_ADDRESS][DOMAIN_NAME]" at bounding box center [566, 136] width 171 height 14
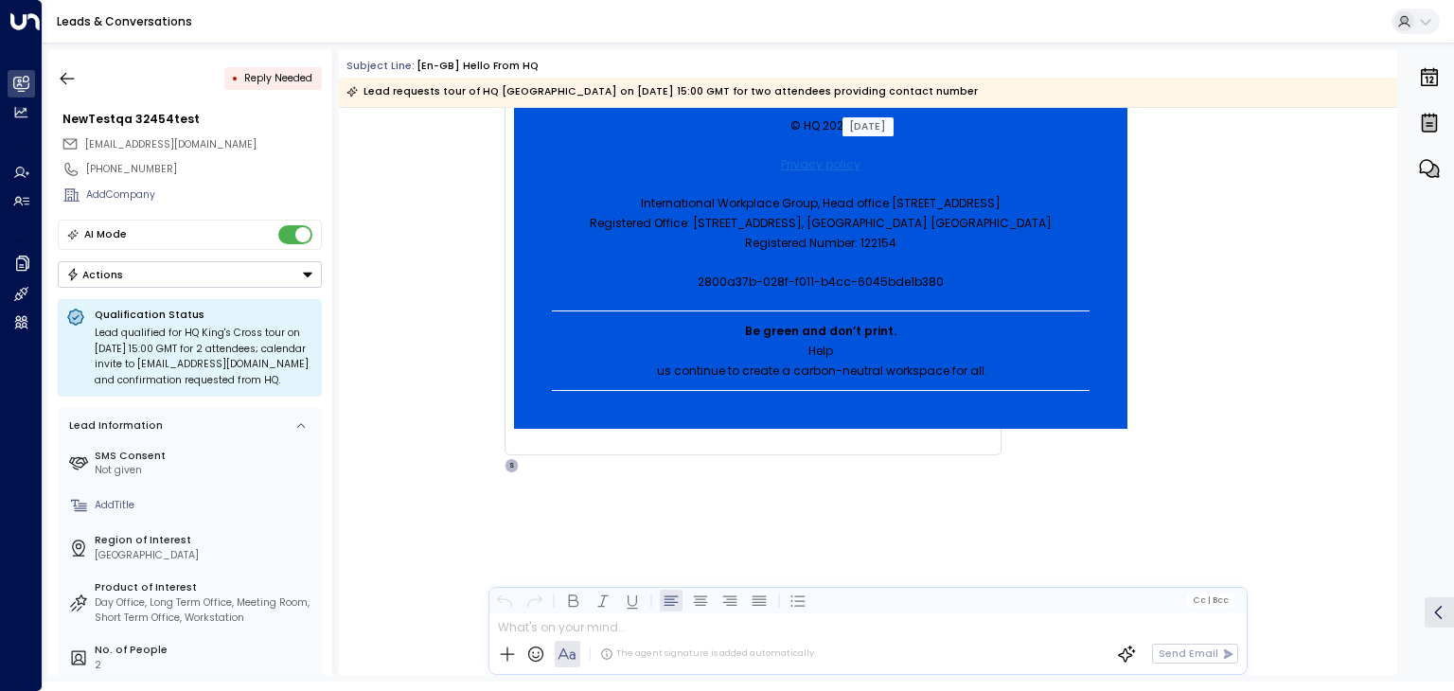
scroll to position [4861, 0]
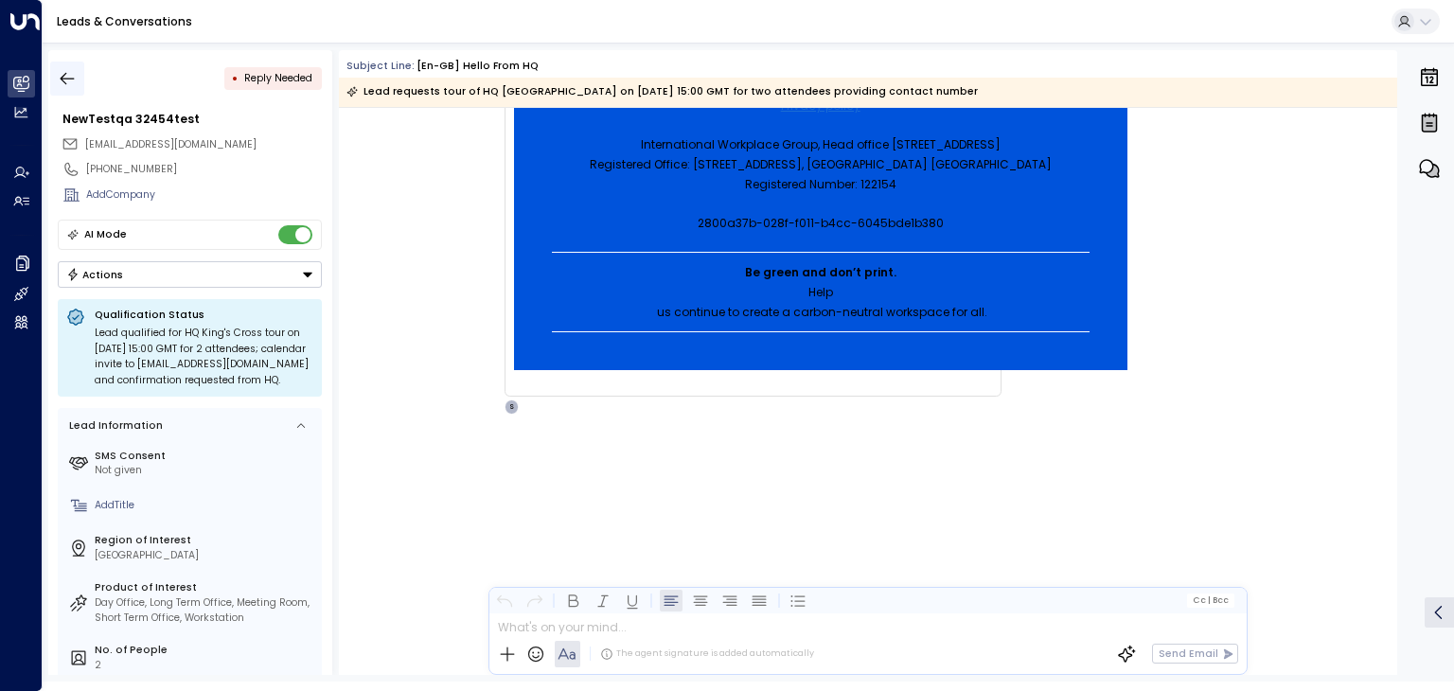
click at [71, 76] on icon "button" at bounding box center [67, 78] width 19 height 19
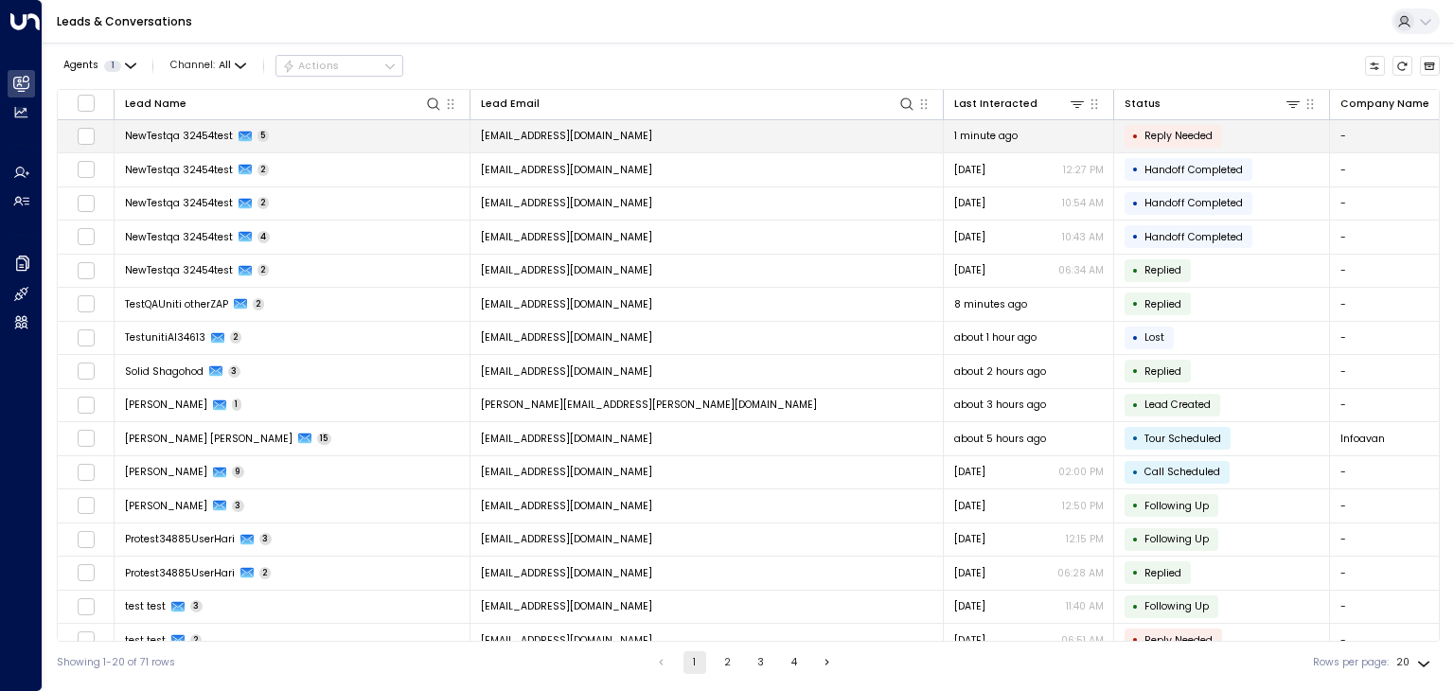
click at [613, 140] on span "[EMAIL_ADDRESS][DOMAIN_NAME]" at bounding box center [566, 136] width 171 height 14
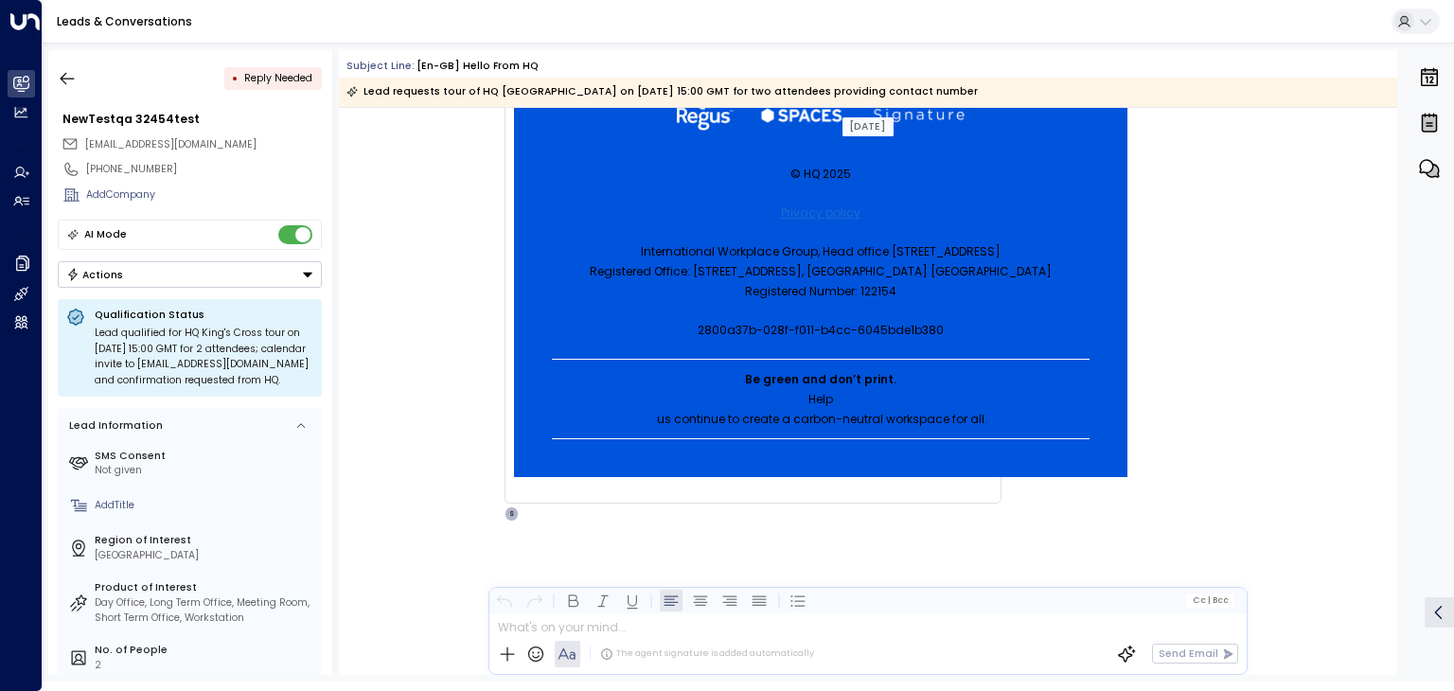
scroll to position [4861, 0]
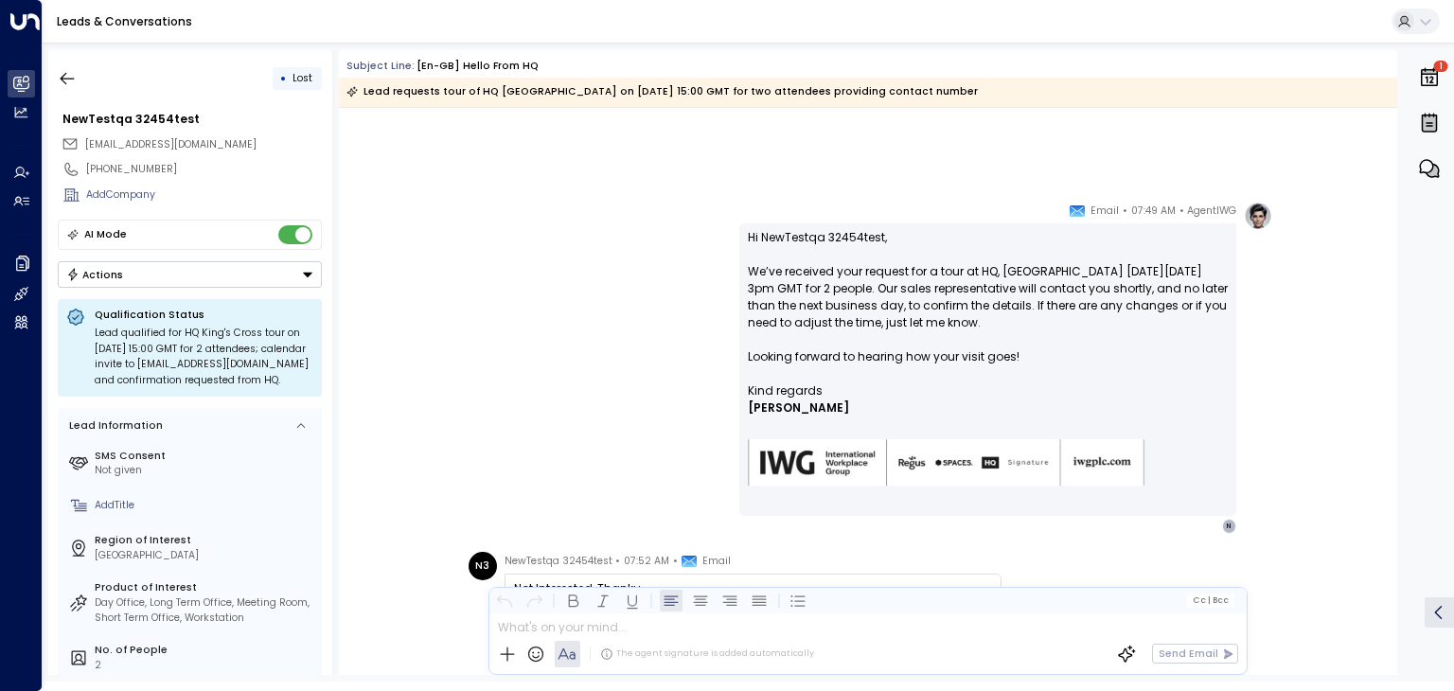
scroll to position [5734, 0]
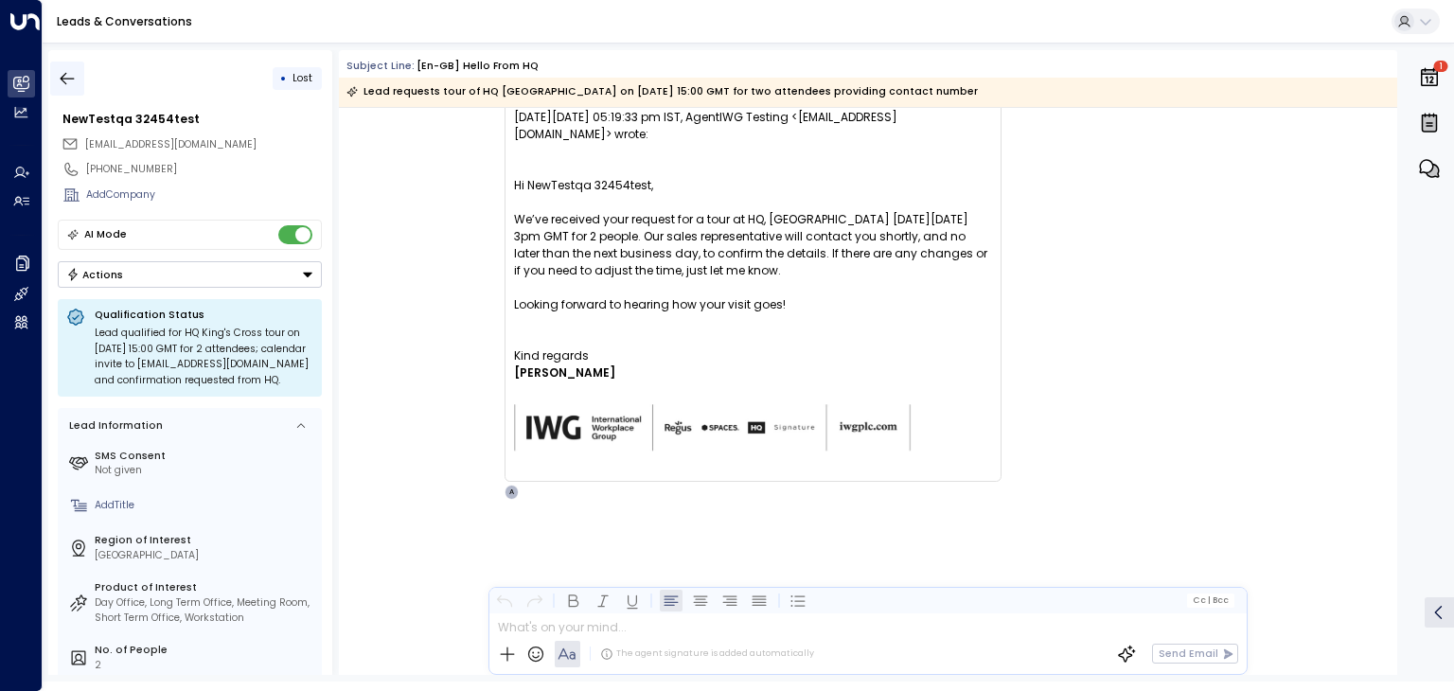
click at [72, 80] on icon "button" at bounding box center [67, 78] width 19 height 19
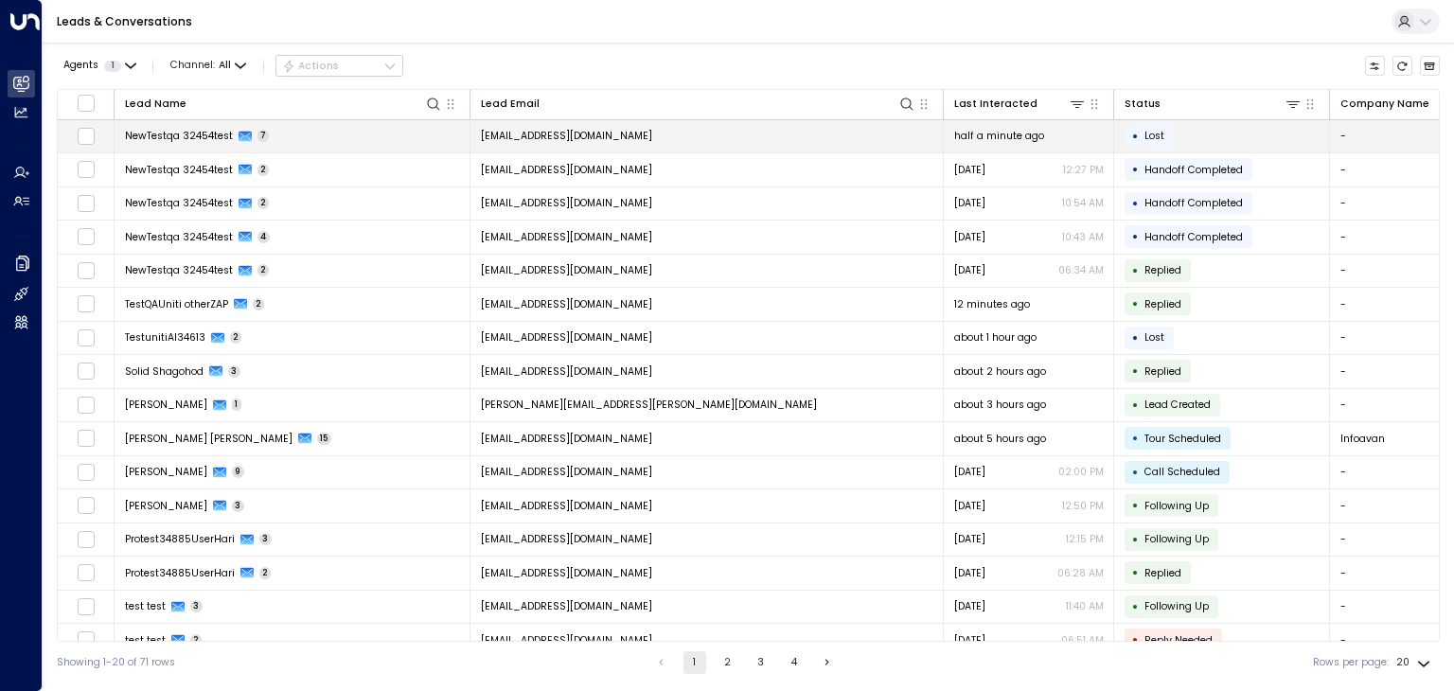
click at [606, 132] on span "[EMAIL_ADDRESS][DOMAIN_NAME]" at bounding box center [566, 136] width 171 height 14
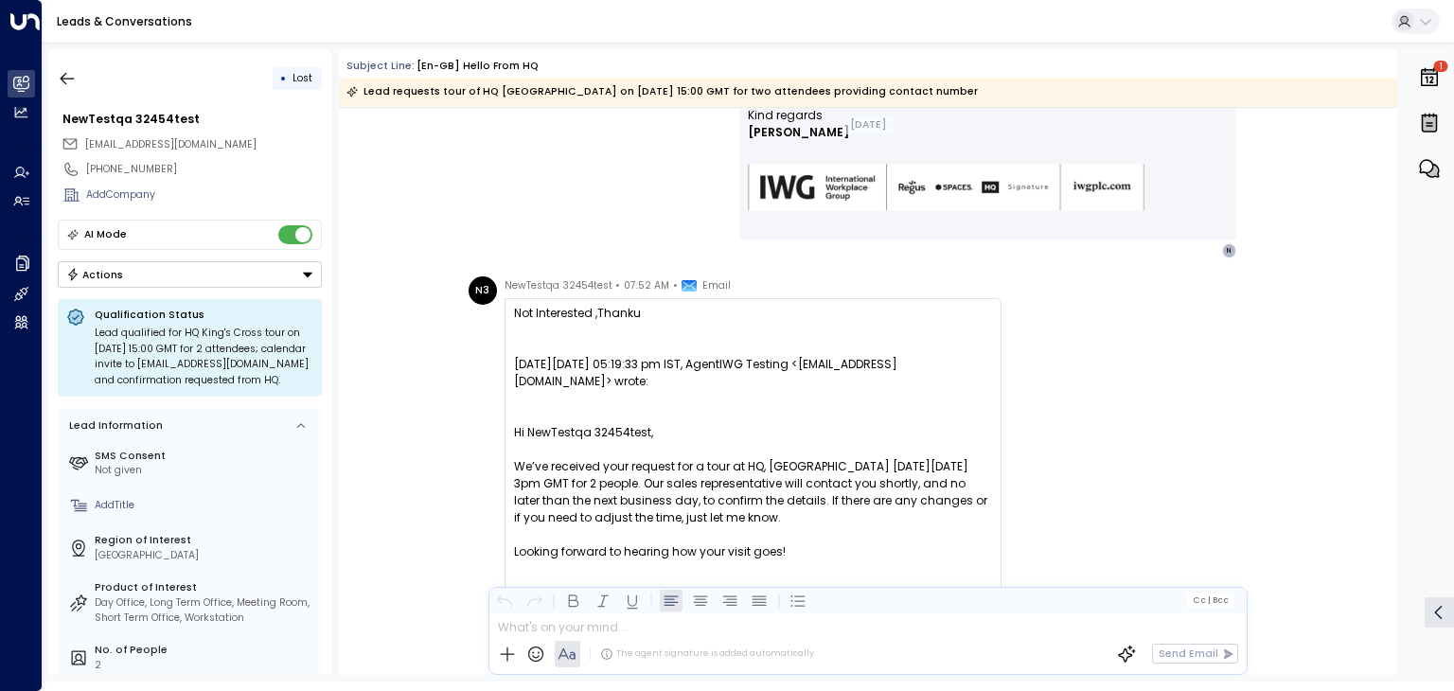
scroll to position [4352, 0]
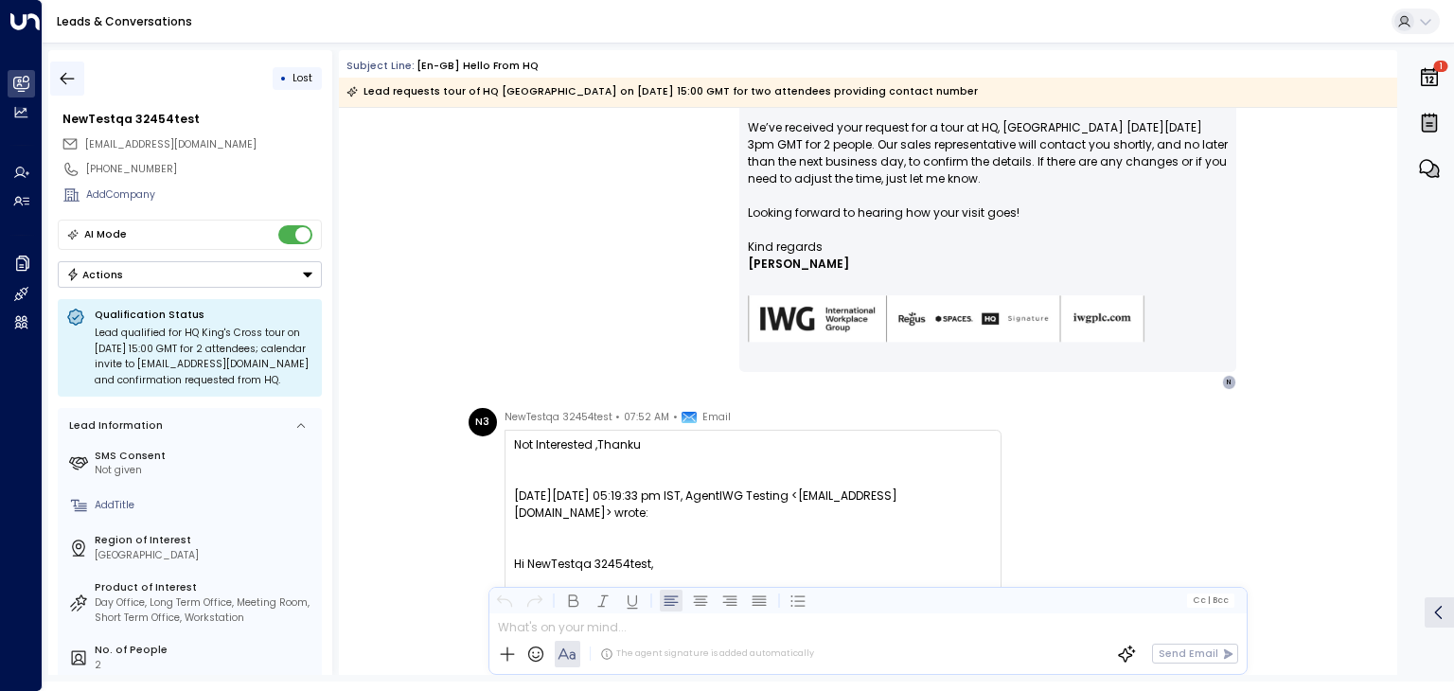
click at [61, 74] on icon "button" at bounding box center [67, 78] width 19 height 19
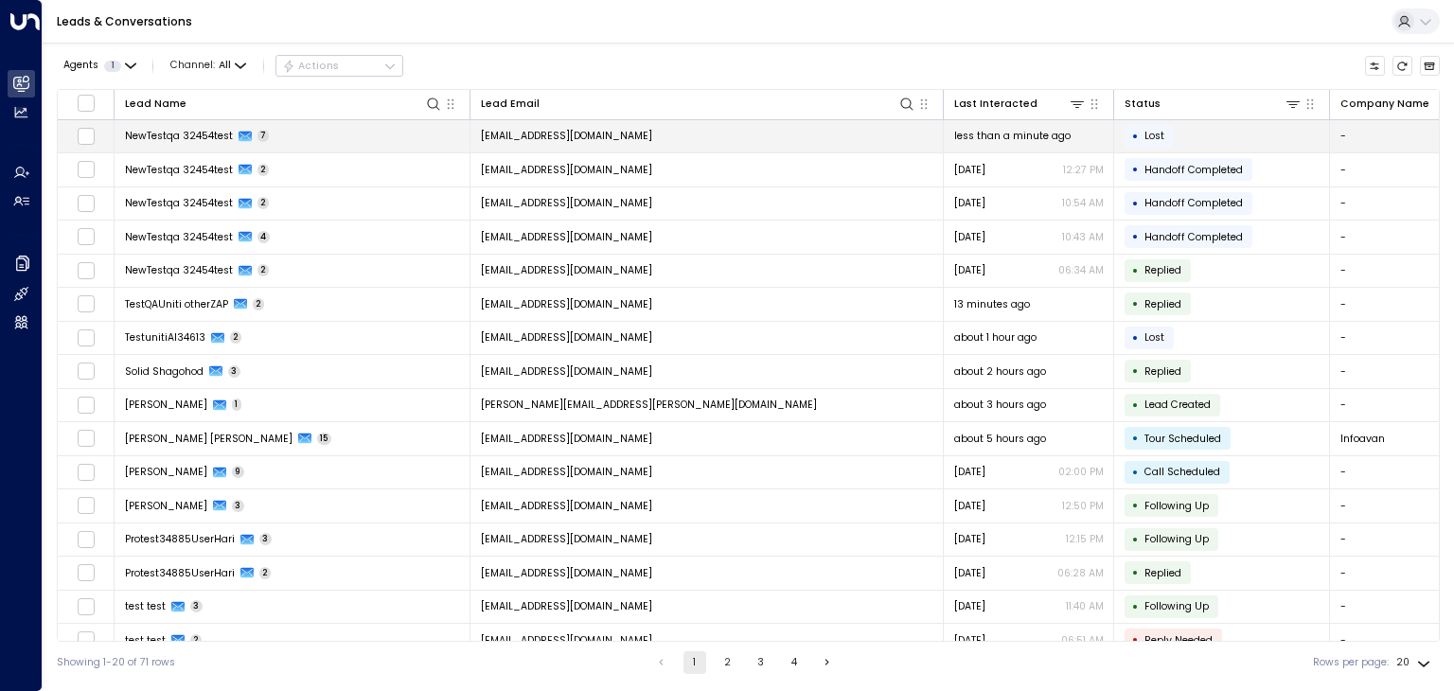
click at [620, 137] on span "[EMAIL_ADDRESS][DOMAIN_NAME]" at bounding box center [566, 136] width 171 height 14
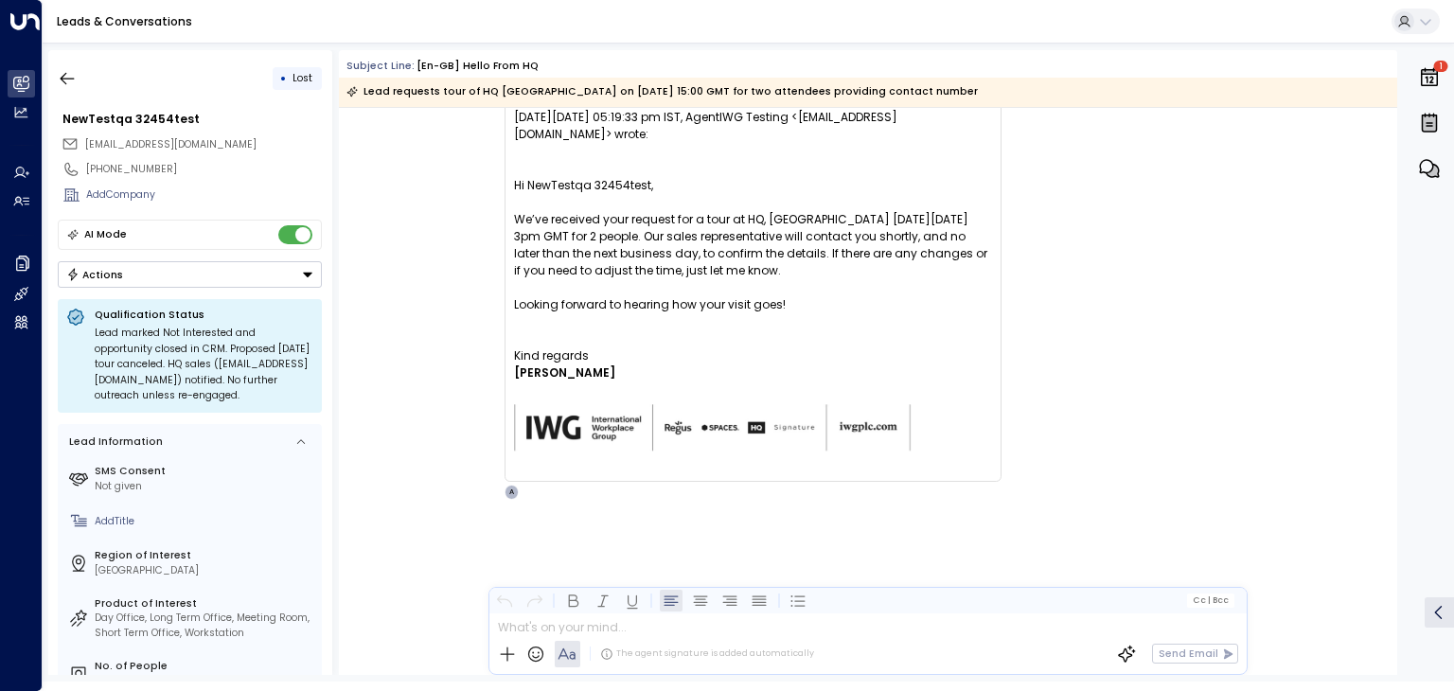
scroll to position [5047, 0]
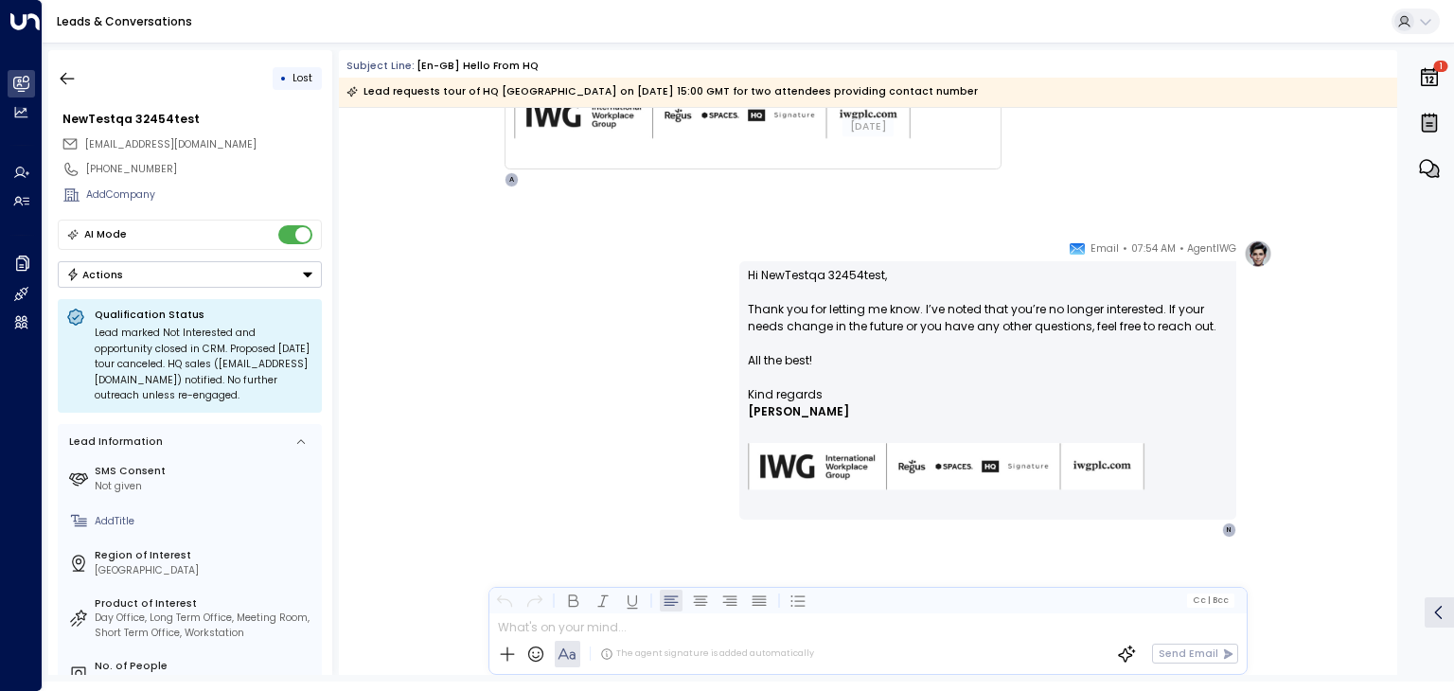
scroll to position [3930, 0]
